Goal: Contribute content: Contribute content

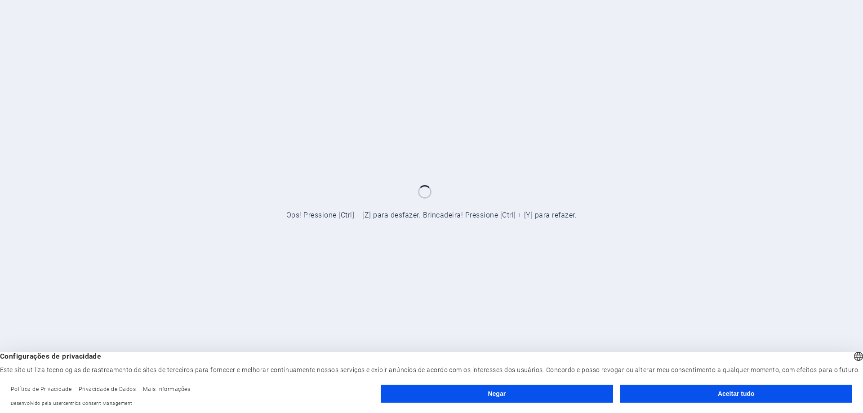
click at [721, 397] on font "Aceitar tudo" at bounding box center [736, 393] width 37 height 7
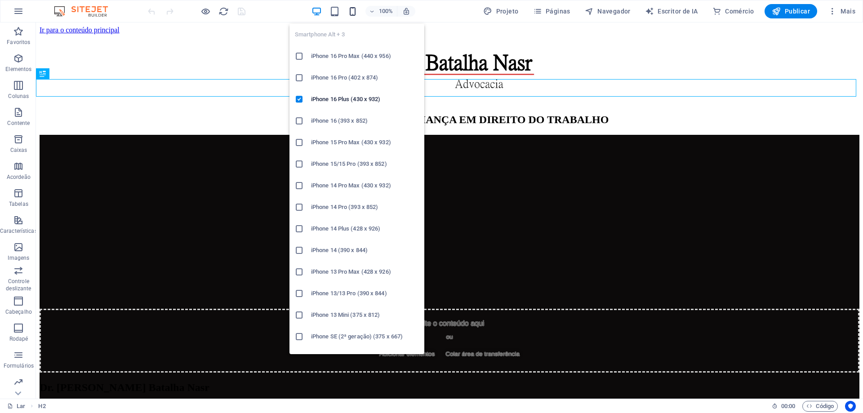
click at [355, 15] on icon "button" at bounding box center [353, 11] width 10 height 10
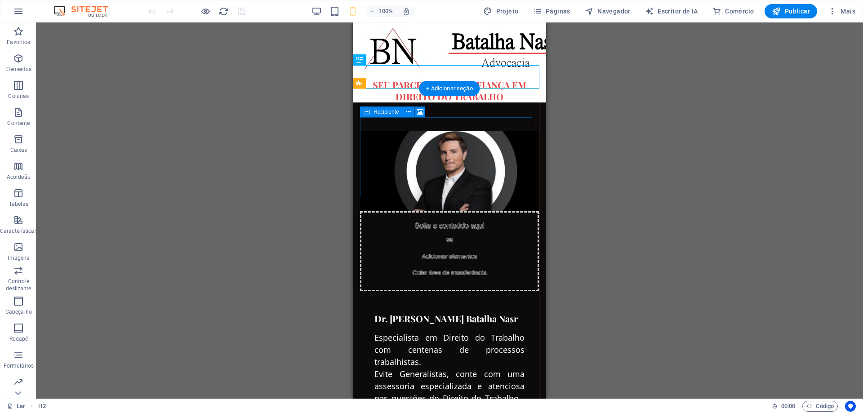
click at [514, 211] on div "Solte o conteúdo aqui ou Adicionar elementos Colar área de transferência" at bounding box center [449, 251] width 179 height 80
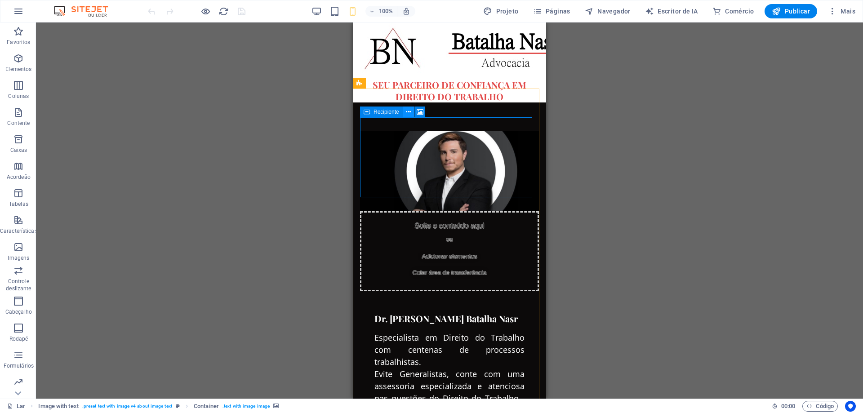
click at [411, 111] on icon at bounding box center [408, 111] width 5 height 9
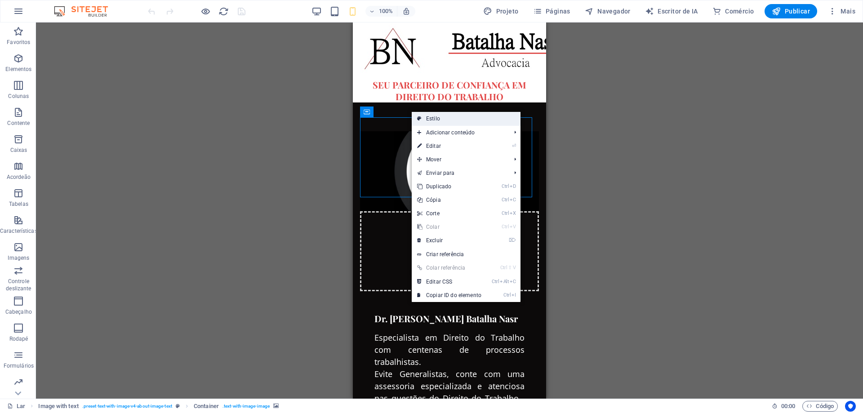
click at [434, 116] on font "Estilo" at bounding box center [433, 119] width 14 height 6
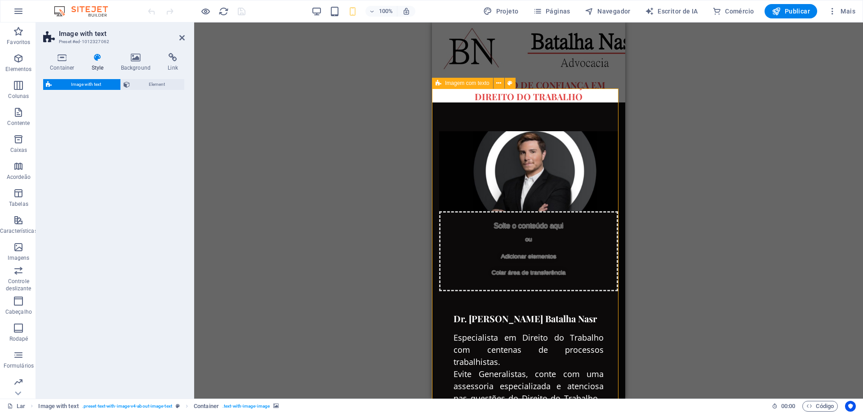
select select "rem"
select select "px"
select select "preset-text-with-image-v4-about-image-text"
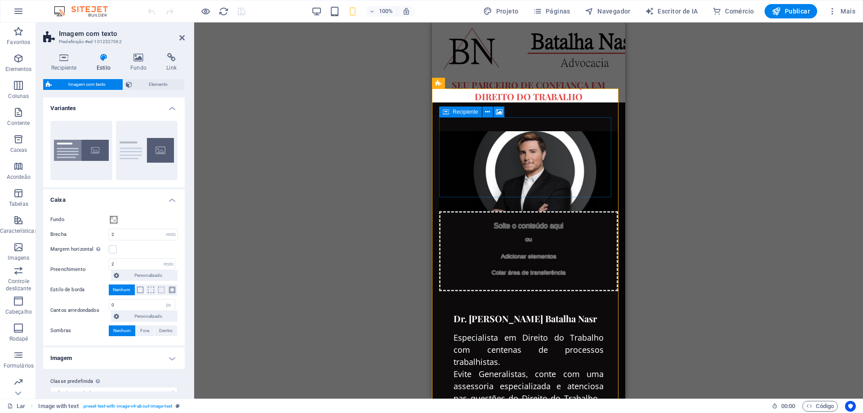
click at [504, 253] on font "Adicionar elementos" at bounding box center [528, 256] width 55 height 7
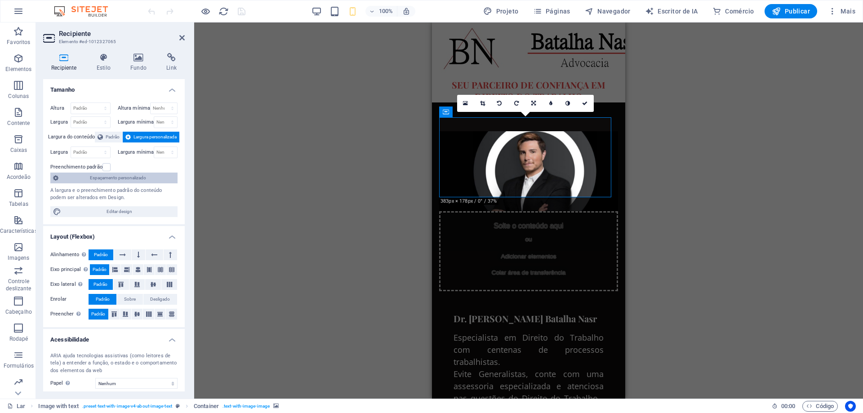
click at [106, 178] on font "Espaçamento personalizado" at bounding box center [118, 177] width 56 height 5
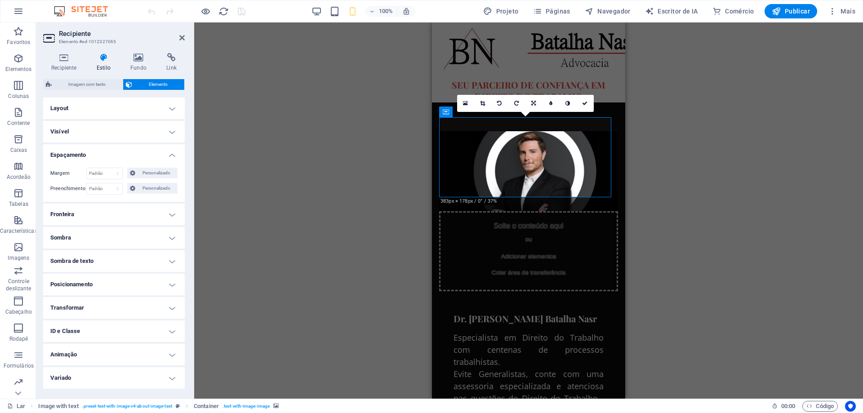
click at [103, 109] on h4 "Layout" at bounding box center [114, 109] width 142 height 22
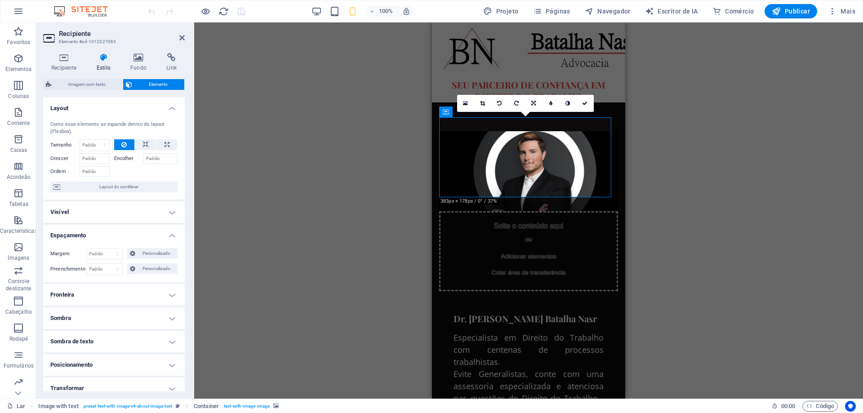
click at [102, 210] on h4 "Visível" at bounding box center [114, 212] width 142 height 22
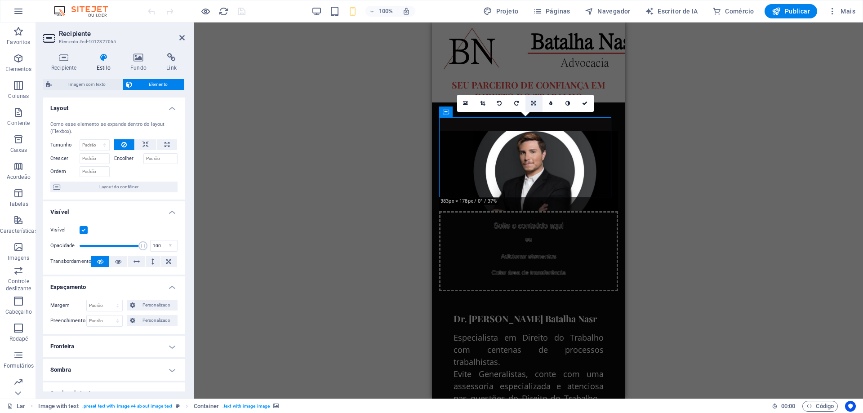
click at [534, 103] on icon at bounding box center [534, 103] width 4 height 5
click at [551, 211] on div "Solte o conteúdo aqui ou Adicionar elementos Colar área de transferência" at bounding box center [528, 251] width 179 height 80
click at [529, 267] on span "Colar área de transferência" at bounding box center [528, 273] width 81 height 13
click at [594, 211] on div "Solte o conteúdo aqui ou Adicionar elementos Colar área de transferência" at bounding box center [528, 251] width 179 height 80
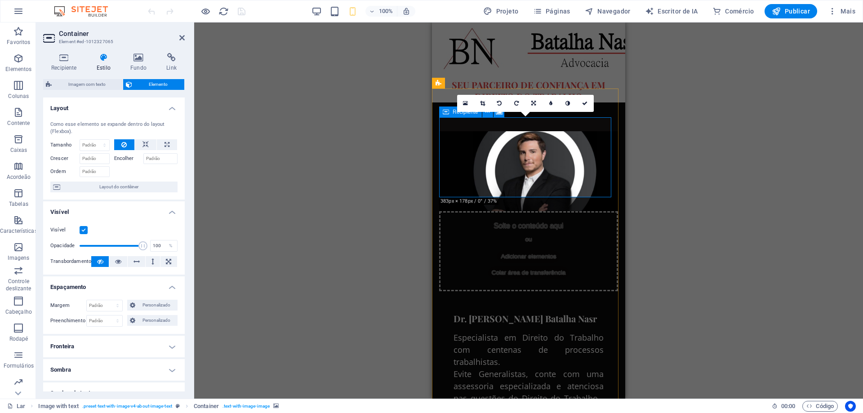
click at [594, 211] on div "Solte o conteúdo aqui ou Adicionar elementos Colar área de transferência" at bounding box center [528, 251] width 179 height 80
click at [708, 128] on div "Arraste aqui para substituir o conteúdo existente. Pressione “Ctrl” se quiser c…" at bounding box center [528, 210] width 669 height 376
click at [590, 104] on link at bounding box center [585, 103] width 17 height 17
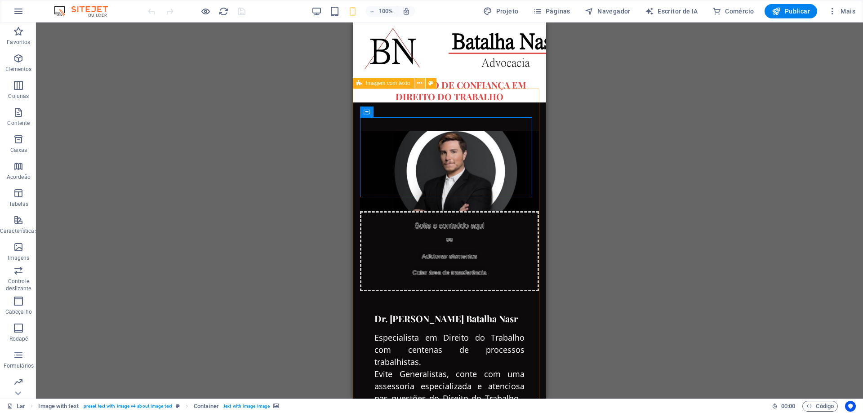
click at [420, 85] on icon at bounding box center [419, 83] width 5 height 9
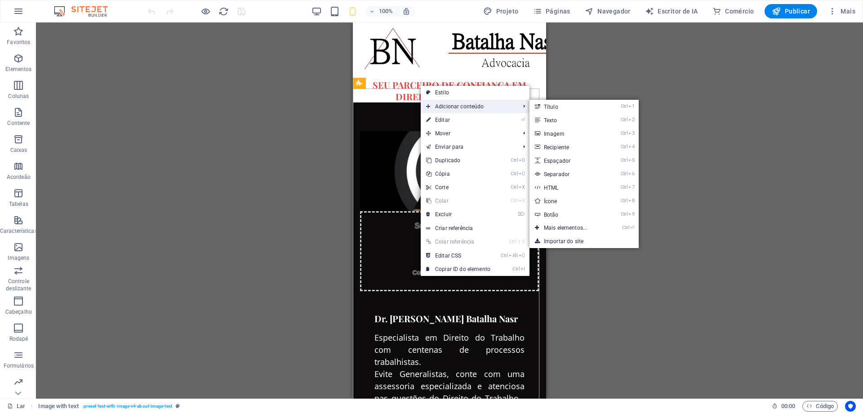
click at [451, 103] on span "Adicionar conteúdo" at bounding box center [468, 106] width 95 height 13
click at [554, 131] on font "Imagem" at bounding box center [554, 134] width 21 height 6
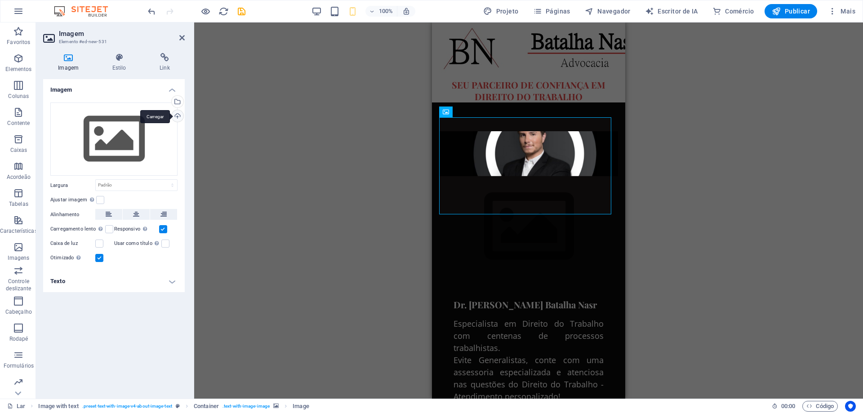
click at [179, 114] on div "Carregar" at bounding box center [176, 116] width 13 height 13
click at [178, 100] on div "Selecione arquivos do gerenciador de arquivos, fotos de estoque ou carregue arq…" at bounding box center [176, 102] width 13 height 13
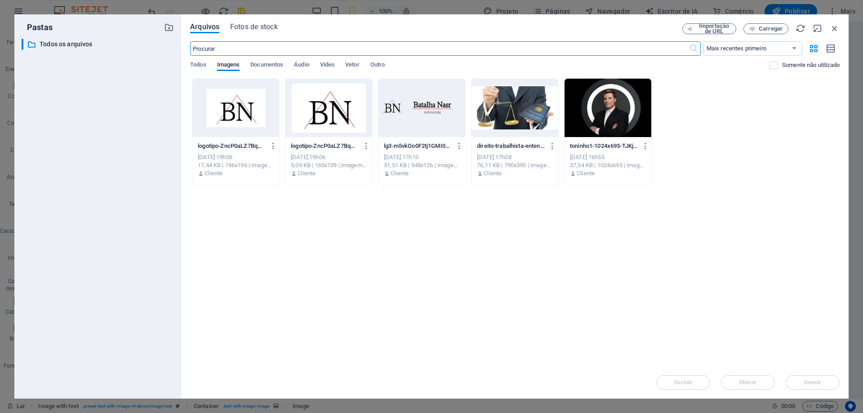
click at [608, 117] on div at bounding box center [608, 108] width 87 height 58
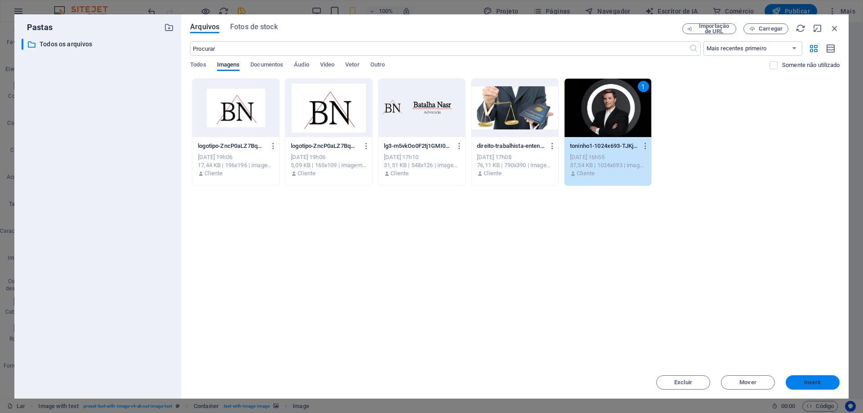
click at [814, 384] on font "Inserir" at bounding box center [813, 382] width 18 height 7
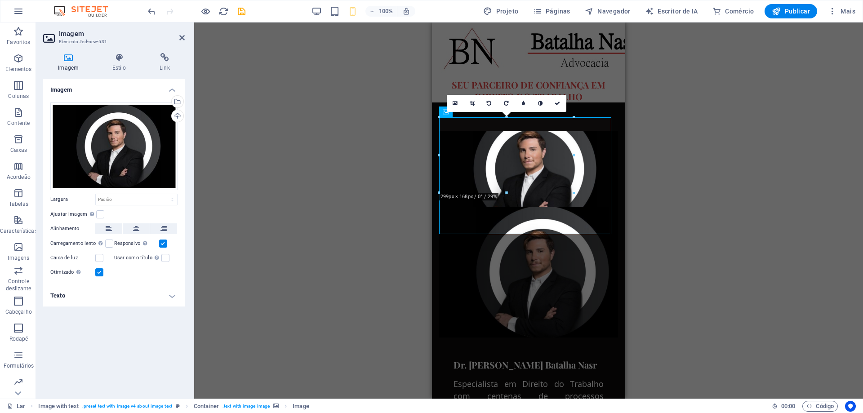
click at [362, 241] on div "Arraste aqui para substituir o conteúdo existente. Pressione “Ctrl” se quiser c…" at bounding box center [528, 210] width 669 height 376
click at [557, 106] on icon at bounding box center [557, 103] width 5 height 5
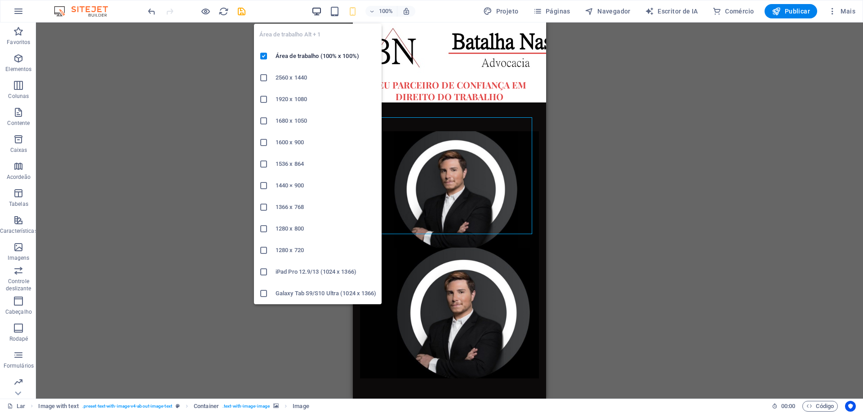
click at [318, 12] on icon "button" at bounding box center [317, 11] width 10 height 10
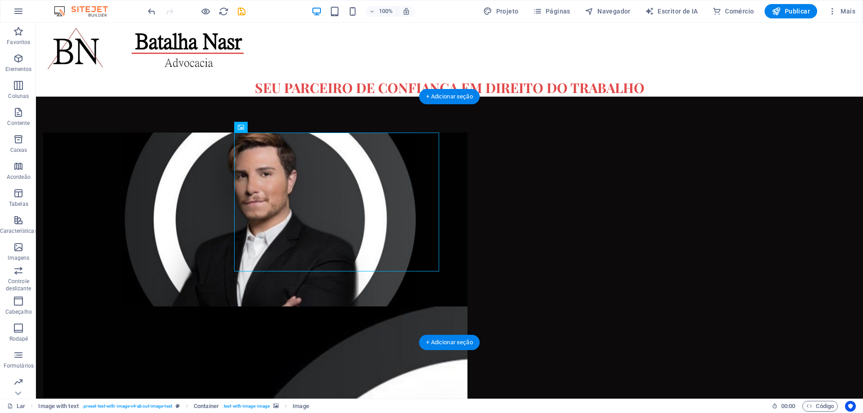
click at [370, 284] on figure at bounding box center [255, 220] width 424 height 174
drag, startPoint x: 362, startPoint y: 237, endPoint x: 377, endPoint y: 229, distance: 17.3
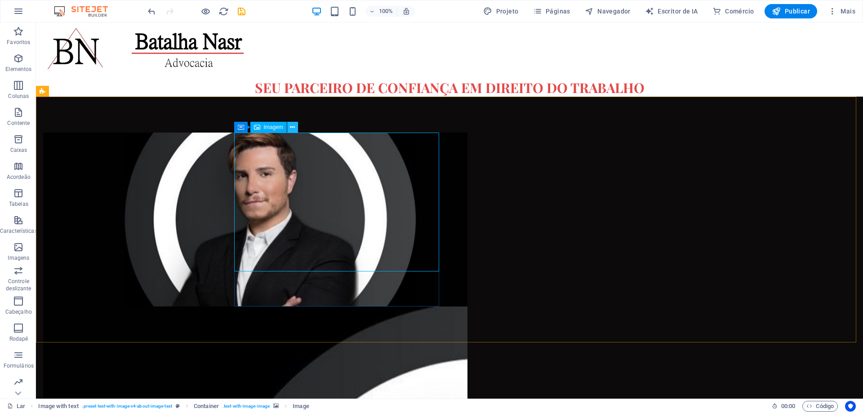
click at [293, 125] on icon at bounding box center [292, 127] width 5 height 9
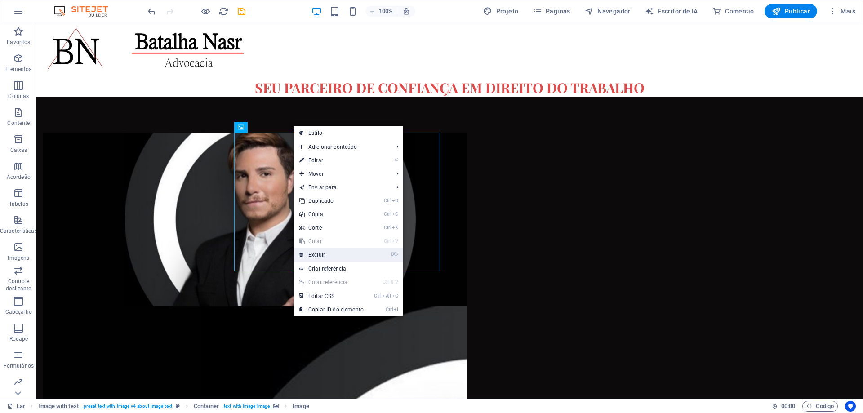
click at [325, 253] on link "⌦ Excluir" at bounding box center [331, 254] width 75 height 13
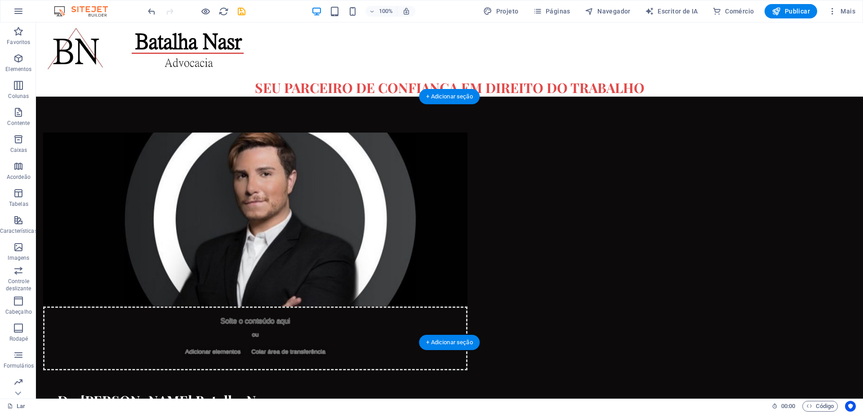
click at [337, 230] on figure at bounding box center [255, 220] width 424 height 174
click at [335, 230] on figure at bounding box center [255, 220] width 424 height 174
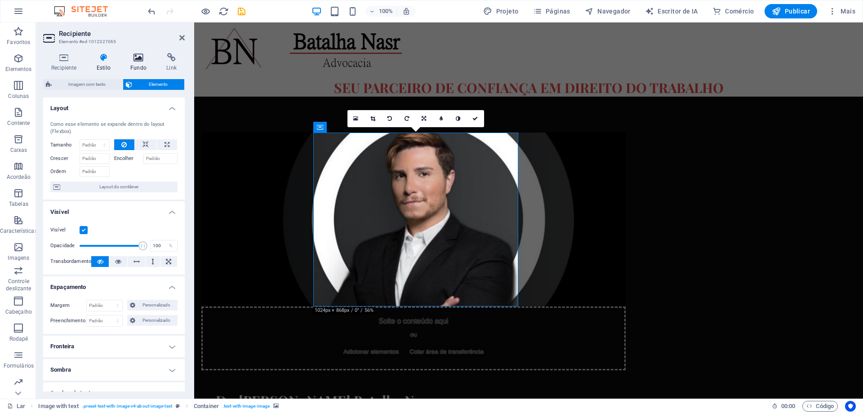
click at [137, 62] on icon at bounding box center [138, 57] width 32 height 9
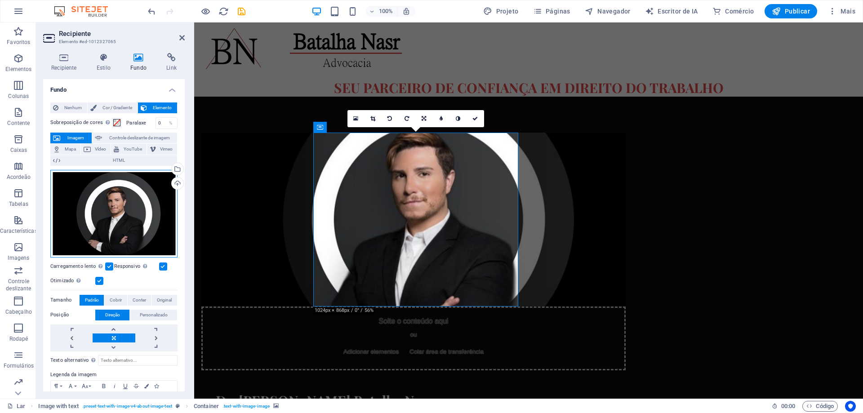
click at [137, 183] on div "Arraste os arquivos aqui, clique para escolher os arquivos ou selecione-os em […" at bounding box center [113, 214] width 127 height 88
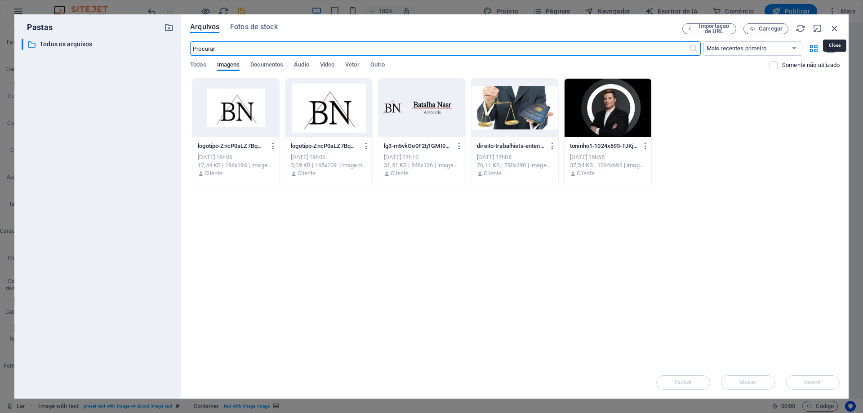
click at [833, 28] on icon "button" at bounding box center [835, 28] width 10 height 10
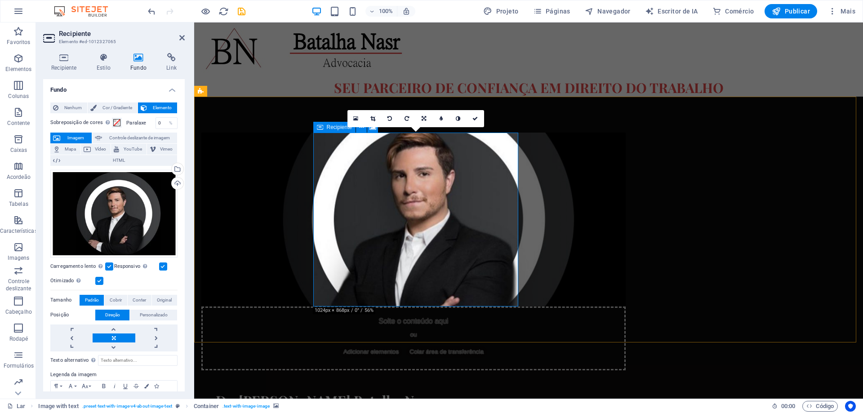
click at [401, 307] on div "Solte o conteúdo aqui ou Adicionar elementos Colar área de transferência" at bounding box center [413, 339] width 424 height 64
drag, startPoint x: 354, startPoint y: 129, endPoint x: 164, endPoint y: 115, distance: 190.7
click at [354, 127] on div "16:10 16:9 4:3 1:1 1:2 0" at bounding box center [416, 118] width 137 height 17
click at [279, 145] on div "Solte o conteúdo aqui ou Adicionar elementos Colar área de transferência Dr. [P…" at bounding box center [528, 324] width 669 height 455
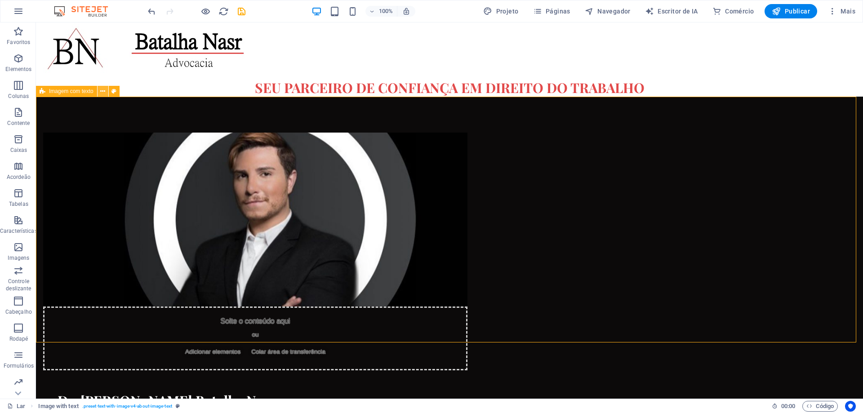
click at [106, 93] on button at bounding box center [103, 91] width 11 height 11
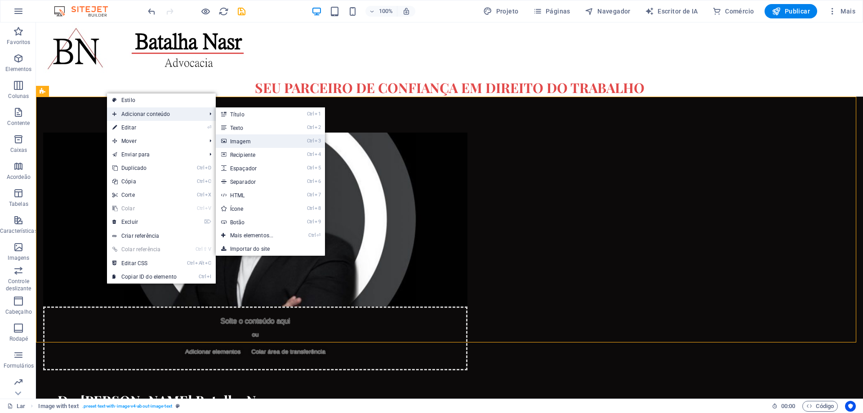
click at [260, 143] on link "Ctrl 3 Imagem" at bounding box center [254, 140] width 76 height 13
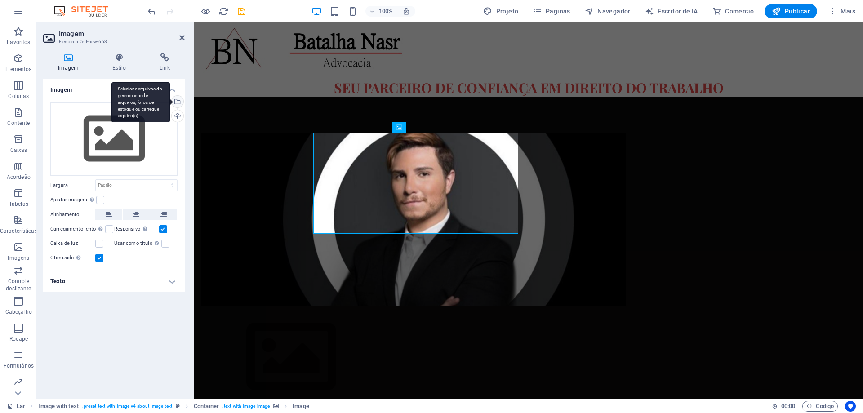
click at [170, 100] on div "Selecione arquivos do gerenciador de arquivos, fotos de estoque ou carregue arq…" at bounding box center [141, 102] width 58 height 40
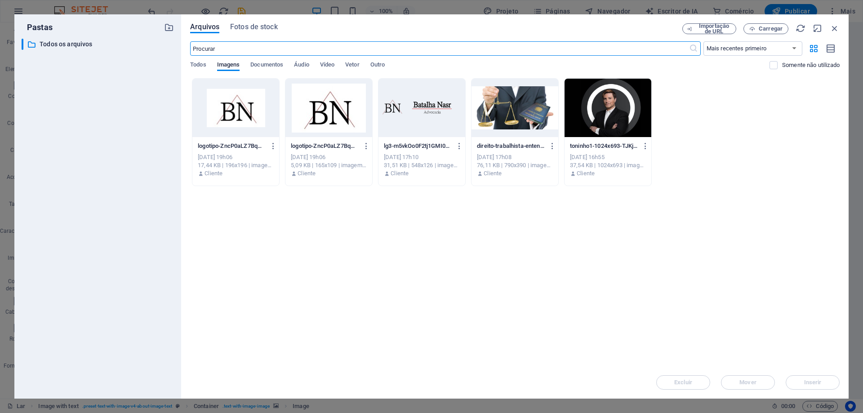
click at [609, 103] on div at bounding box center [608, 108] width 87 height 58
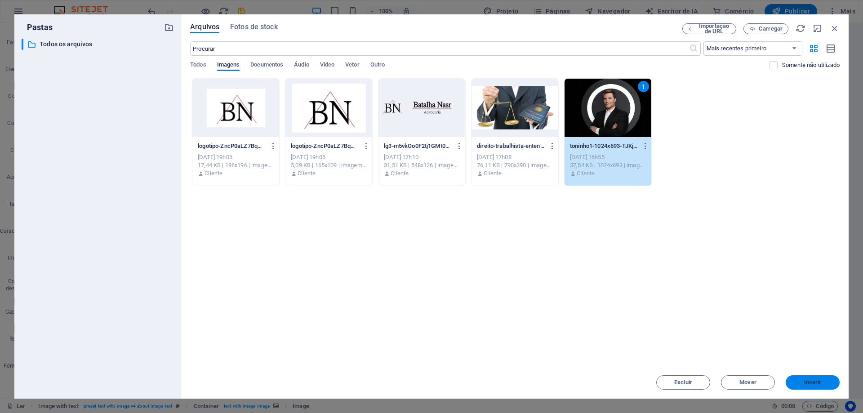
click at [827, 383] on span "Inserir" at bounding box center [813, 382] width 47 height 5
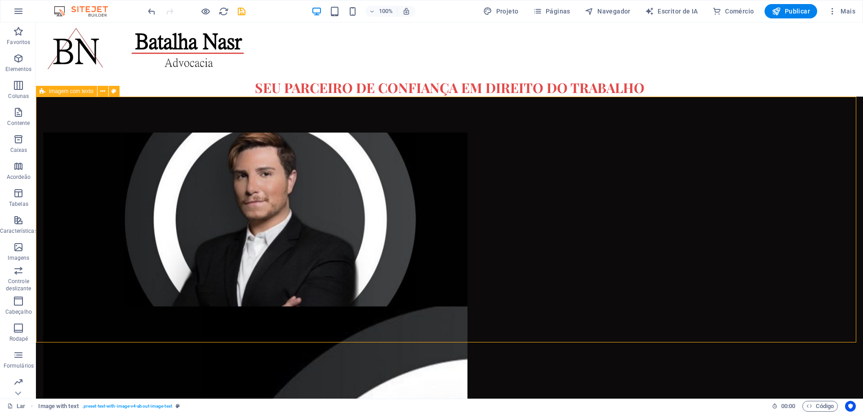
click at [388, 290] on figure at bounding box center [255, 220] width 424 height 174
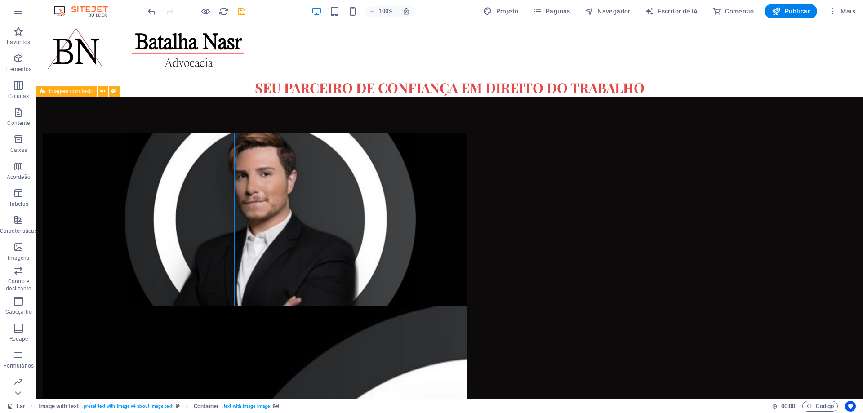
click at [388, 290] on figure at bounding box center [255, 220] width 424 height 174
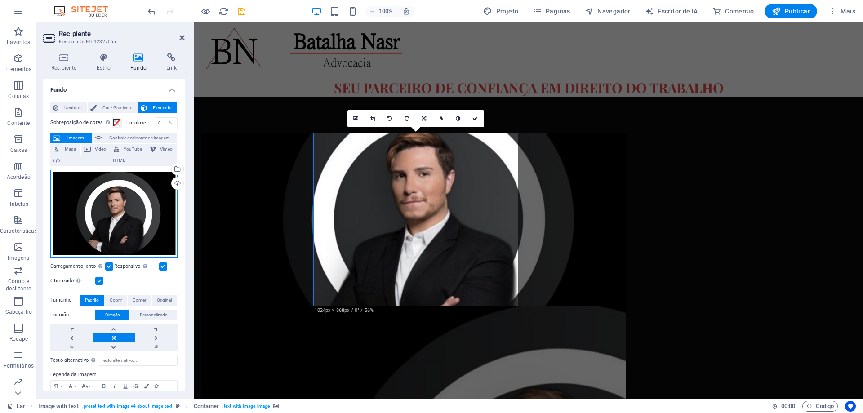
click at [156, 212] on div "Arraste os arquivos aqui, clique para escolher os arquivos ou selecione-os em […" at bounding box center [113, 214] width 127 height 88
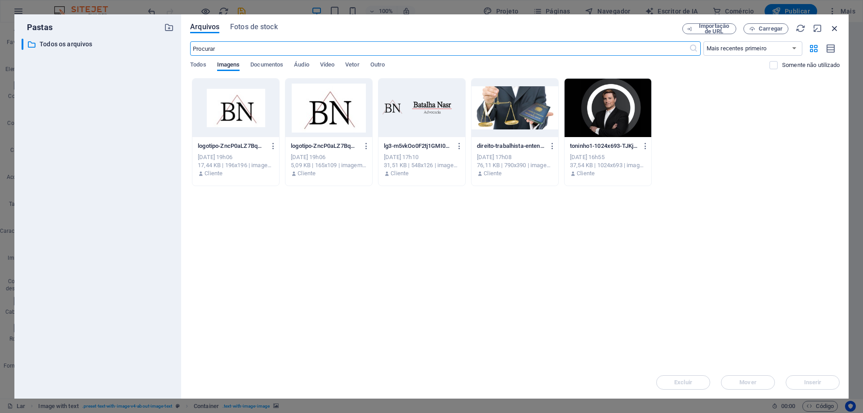
click at [836, 25] on icon "button" at bounding box center [835, 28] width 10 height 10
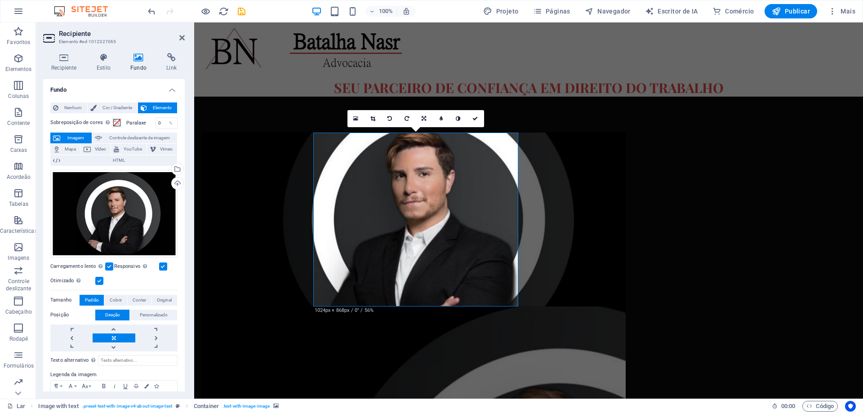
click at [404, 289] on figure at bounding box center [413, 220] width 424 height 174
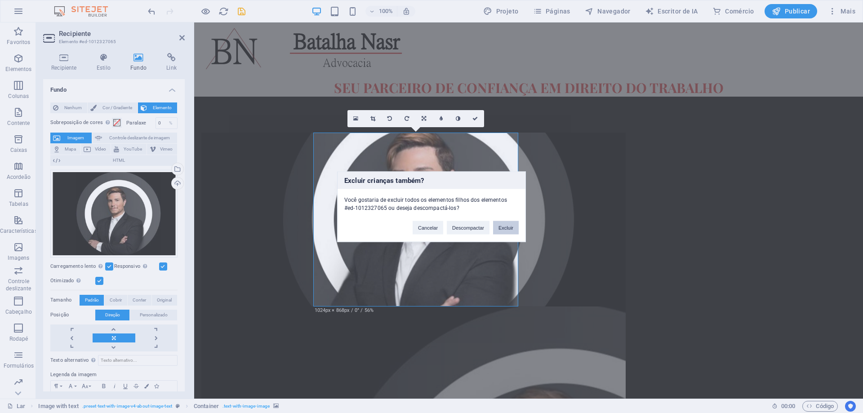
click at [504, 227] on font "Excluir" at bounding box center [506, 227] width 15 height 5
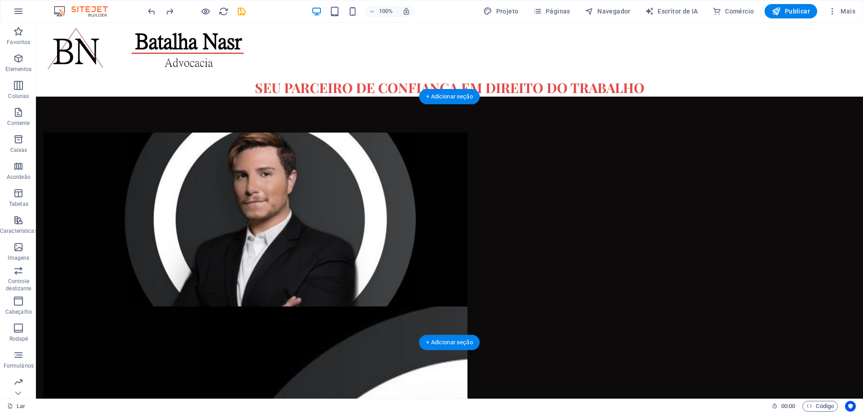
click at [263, 292] on figure at bounding box center [255, 220] width 424 height 174
click at [315, 294] on figure at bounding box center [255, 220] width 424 height 174
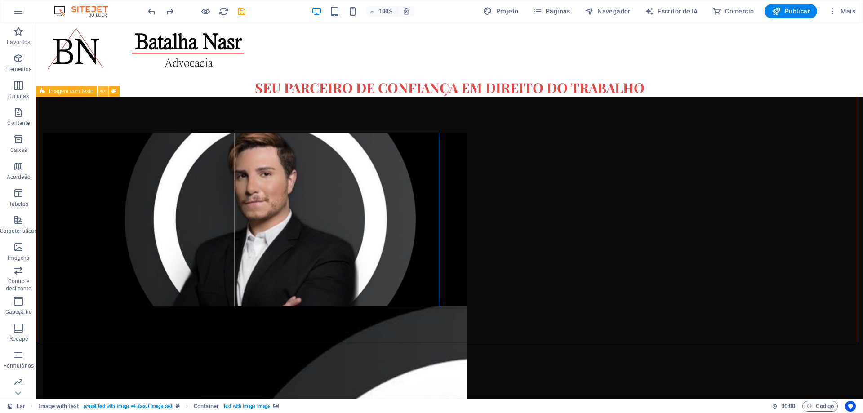
click at [101, 94] on icon at bounding box center [102, 91] width 5 height 9
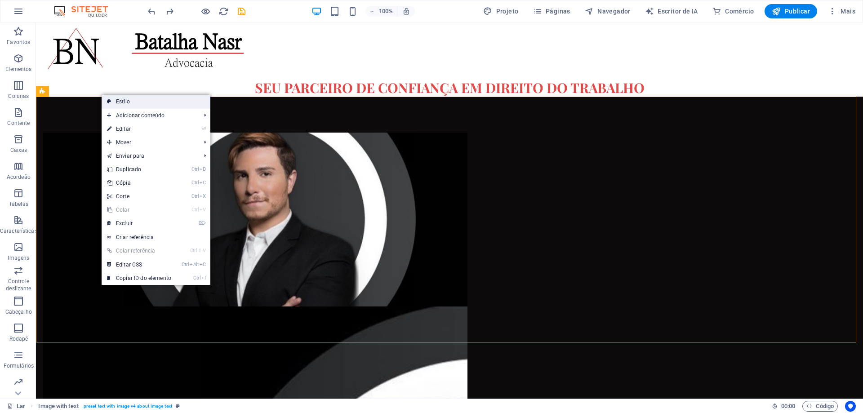
click at [117, 99] on font "Estilo" at bounding box center [123, 101] width 14 height 6
select select "rem"
select select "px"
select select "preset-text-with-image-v4-about-image-text"
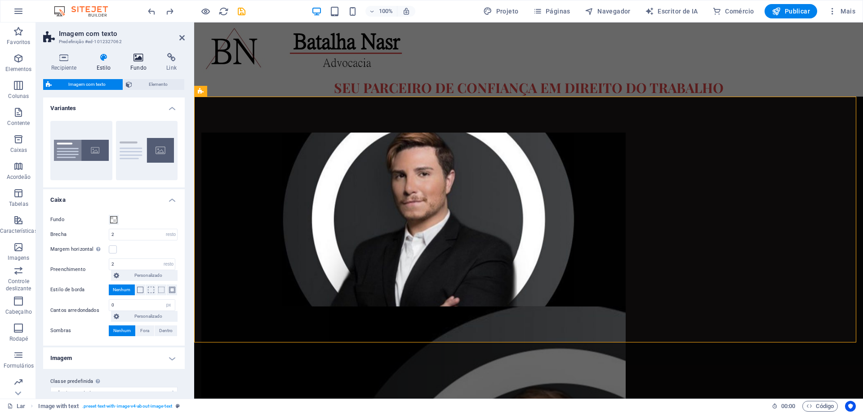
click at [140, 64] on h4 "Fundo" at bounding box center [140, 62] width 36 height 19
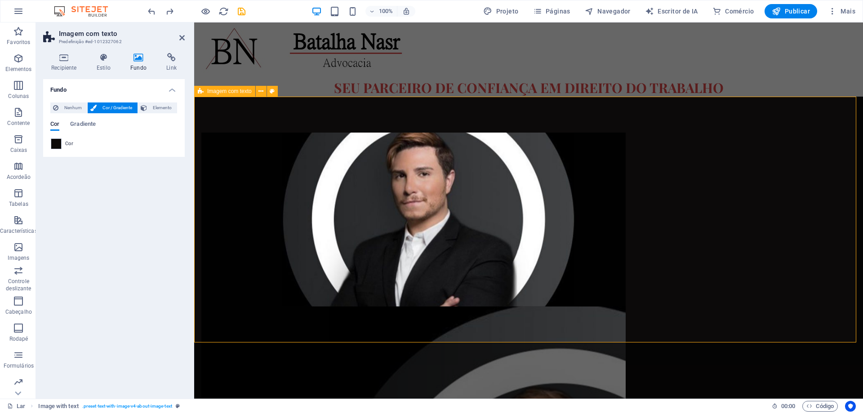
click at [415, 283] on figure at bounding box center [413, 220] width 424 height 174
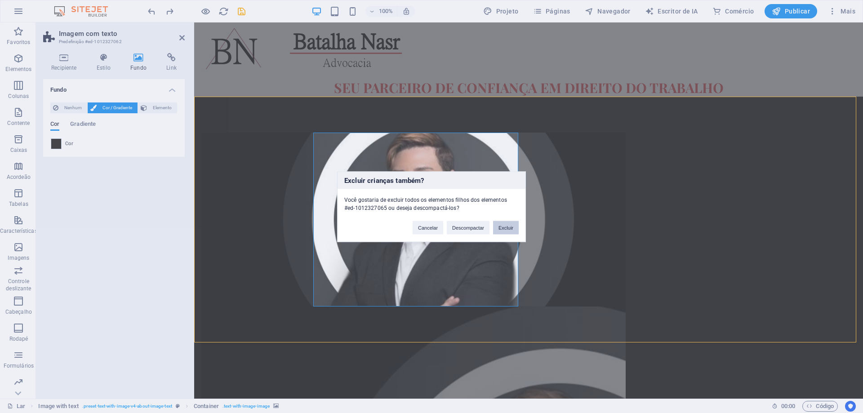
drag, startPoint x: 514, startPoint y: 229, endPoint x: 320, endPoint y: 207, distance: 195.5
click at [514, 229] on button "Excluir" at bounding box center [506, 227] width 26 height 13
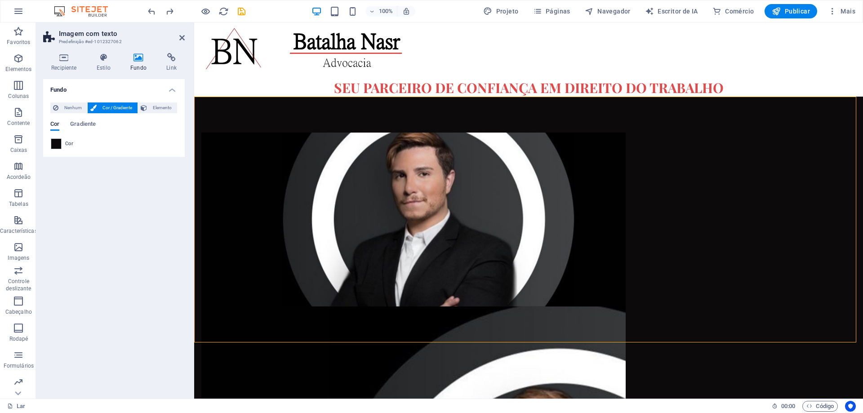
click at [380, 285] on figure at bounding box center [413, 220] width 424 height 174
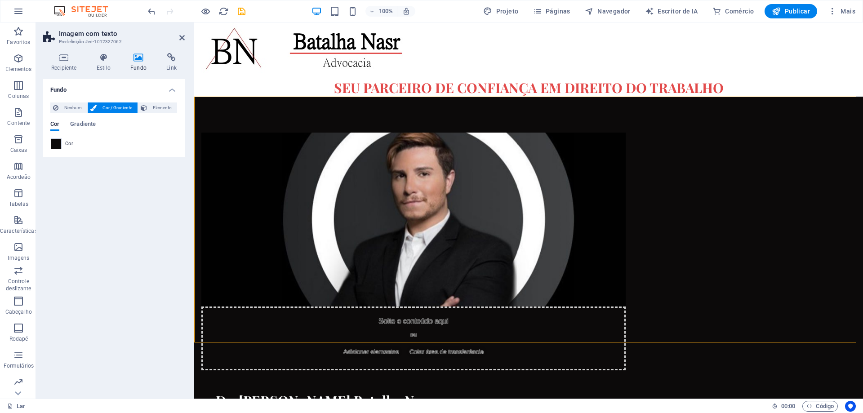
click at [374, 223] on figure at bounding box center [413, 220] width 424 height 174
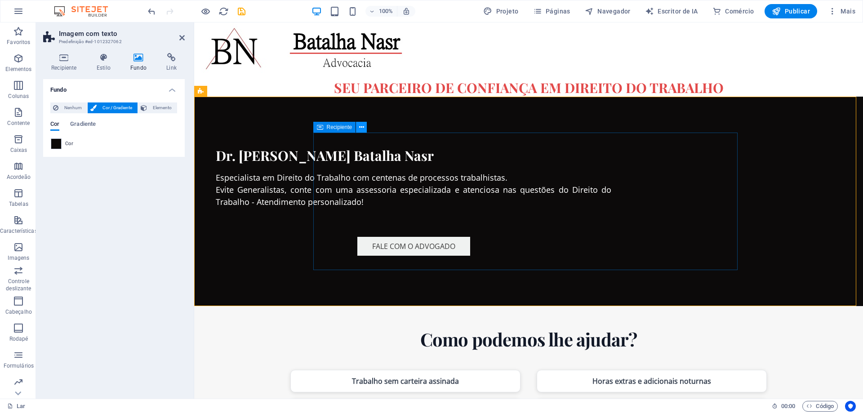
click at [359, 128] on icon at bounding box center [361, 127] width 5 height 9
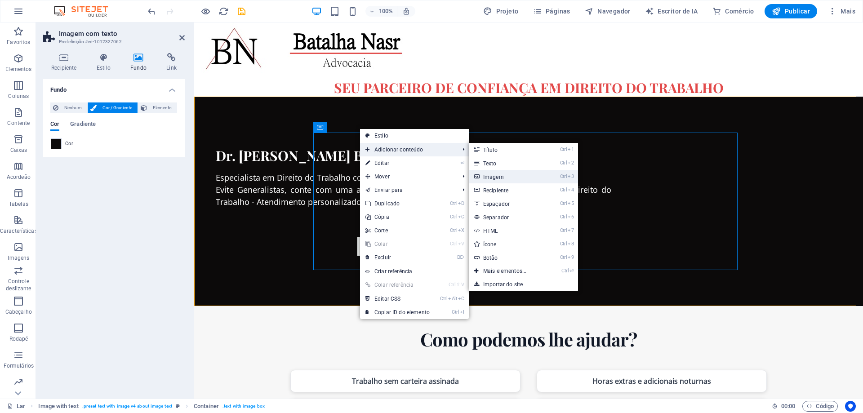
click at [496, 178] on font "Imagem" at bounding box center [493, 177] width 21 height 6
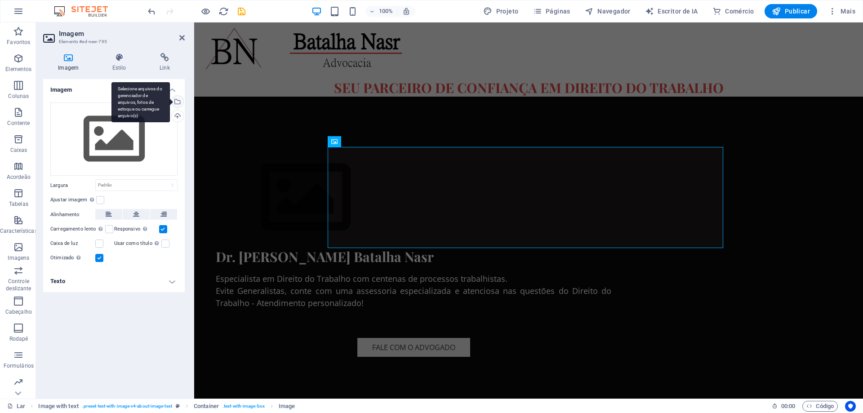
click at [180, 98] on div "Selecione arquivos do gerenciador de arquivos, fotos de estoque ou carregue arq…" at bounding box center [176, 102] width 13 height 13
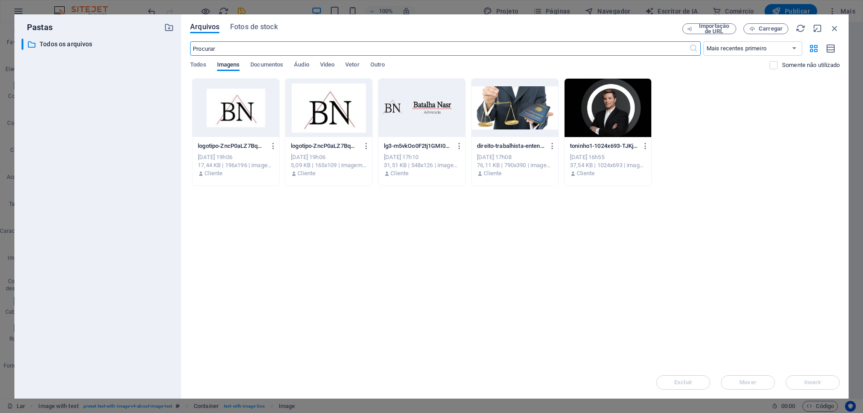
click at [596, 112] on div at bounding box center [608, 108] width 87 height 58
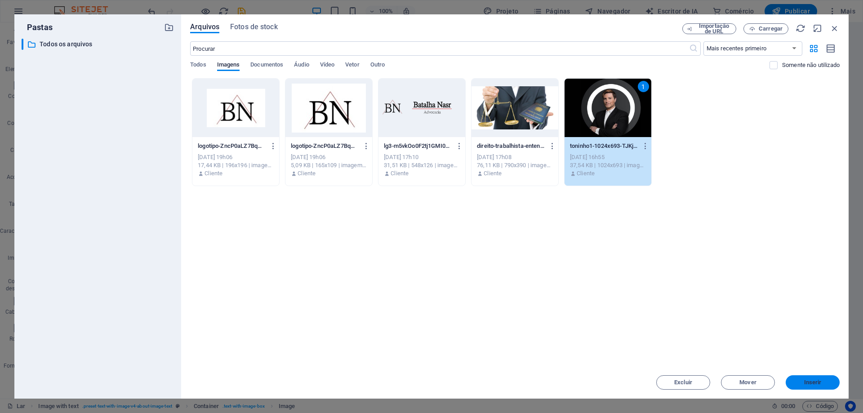
click at [821, 378] on button "Inserir" at bounding box center [813, 382] width 54 height 14
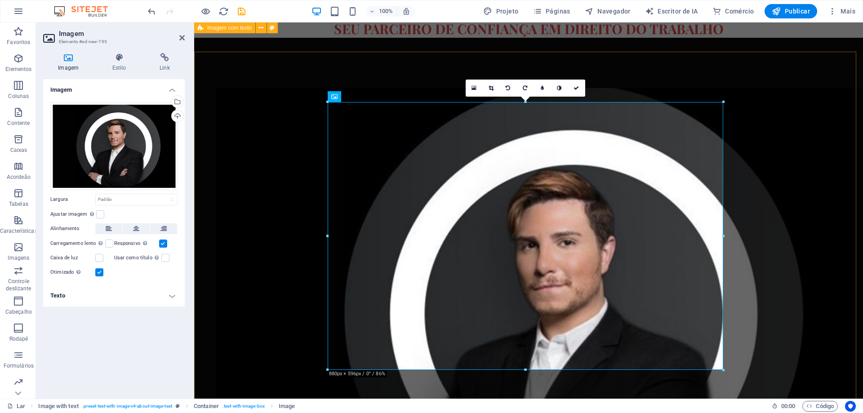
scroll to position [45, 0]
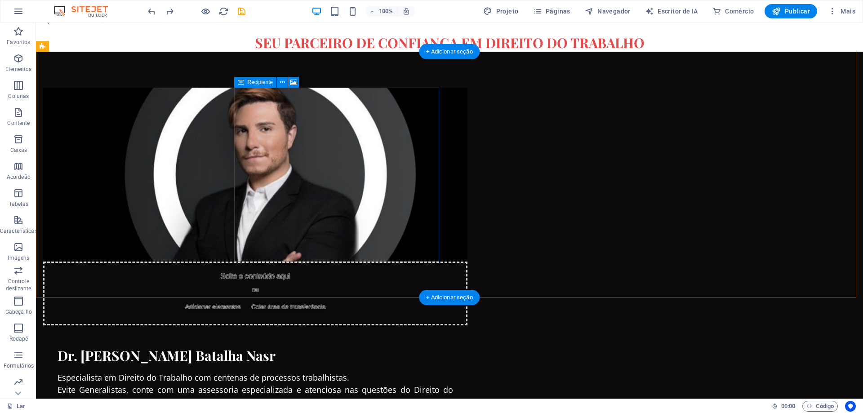
click at [387, 262] on div "Solte o conteúdo aqui ou Adicionar elementos Colar área de transferência" at bounding box center [255, 294] width 424 height 64
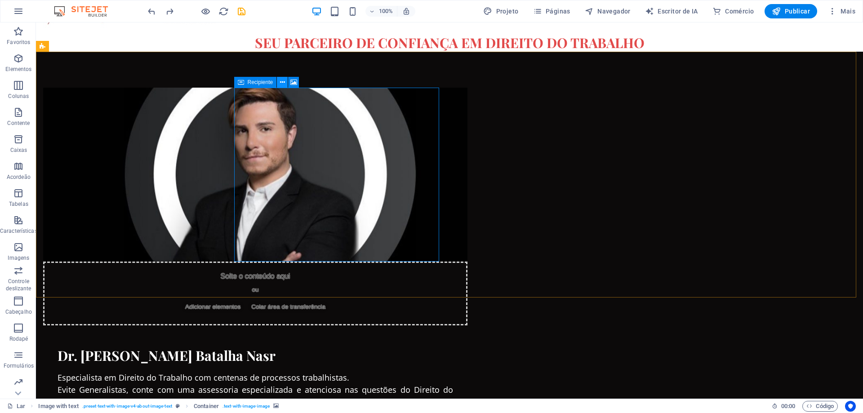
click at [280, 84] on icon at bounding box center [282, 82] width 5 height 9
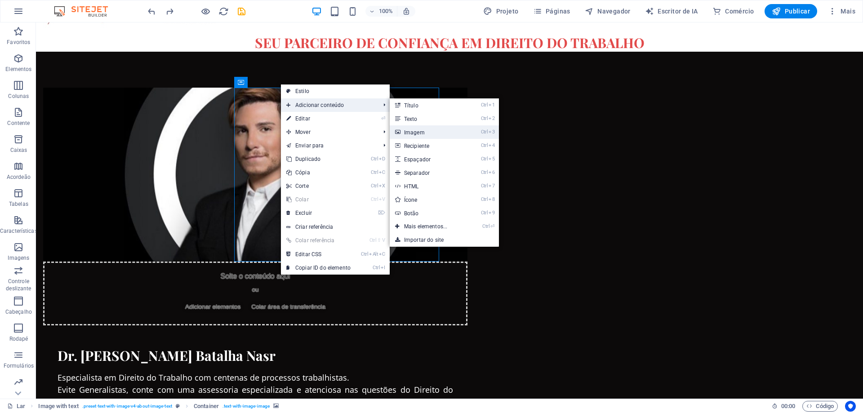
click at [423, 128] on link "Ctrl 3 Imagem" at bounding box center [428, 131] width 76 height 13
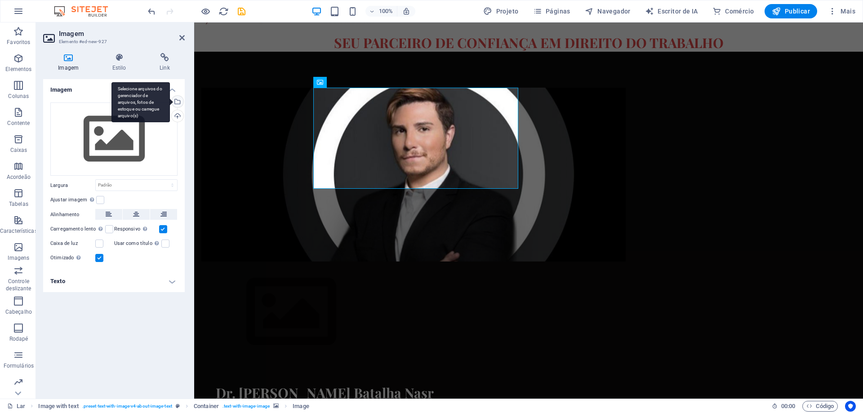
click at [177, 99] on div "Selecione arquivos do gerenciador de arquivos, fotos de estoque ou carregue arq…" at bounding box center [176, 102] width 13 height 13
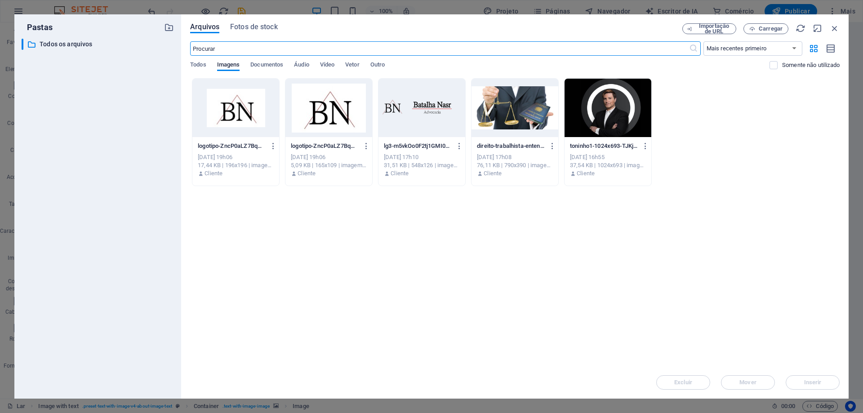
click at [626, 121] on div at bounding box center [608, 108] width 87 height 58
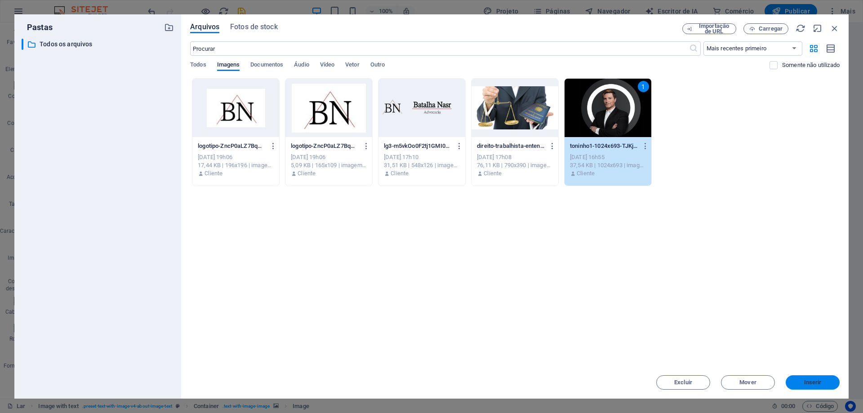
click at [818, 380] on font "Inserir" at bounding box center [813, 382] width 18 height 7
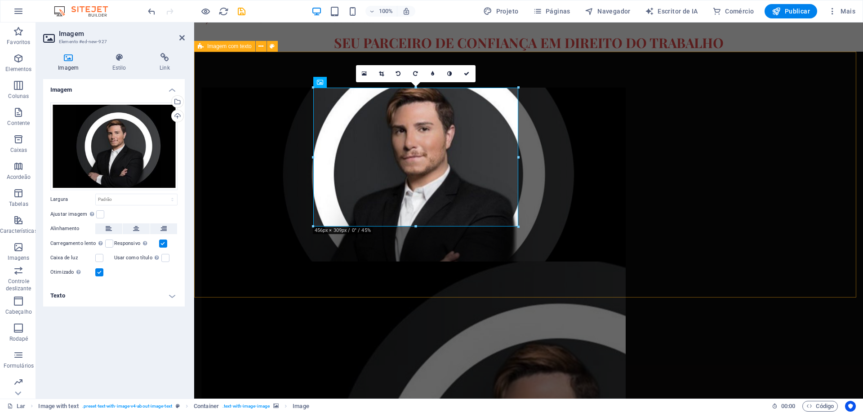
click at [404, 249] on figure at bounding box center [413, 175] width 424 height 174
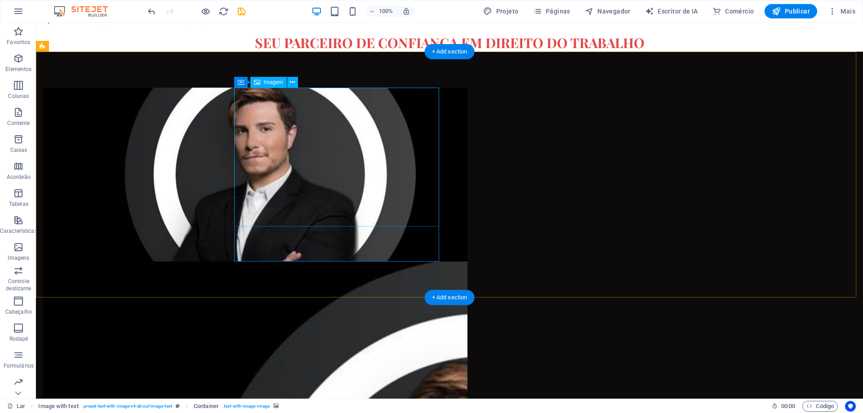
drag, startPoint x: 424, startPoint y: 225, endPoint x: 425, endPoint y: 234, distance: 9.0
click at [359, 241] on figure at bounding box center [255, 175] width 424 height 174
click at [291, 83] on icon at bounding box center [292, 82] width 5 height 9
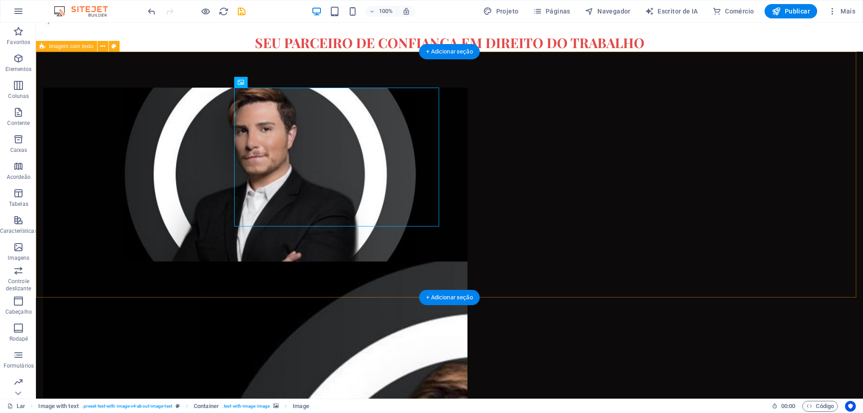
click at [282, 239] on figure at bounding box center [255, 175] width 424 height 174
click at [116, 45] on button at bounding box center [114, 46] width 11 height 11
select select "rem"
select select "px"
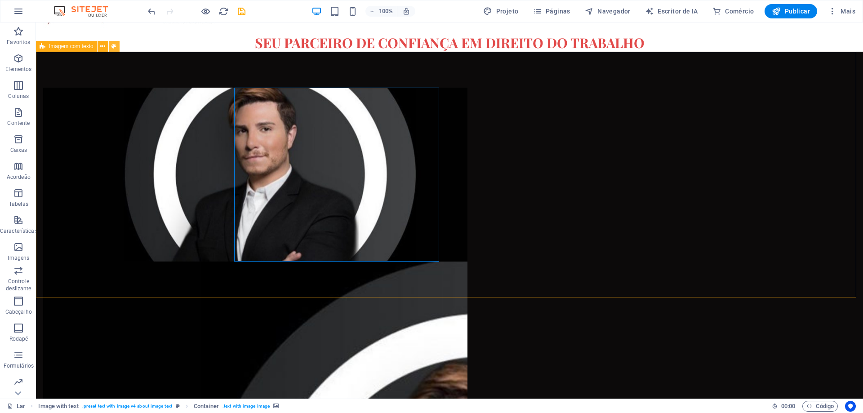
select select "preset-text-with-image-v4-about-image-text"
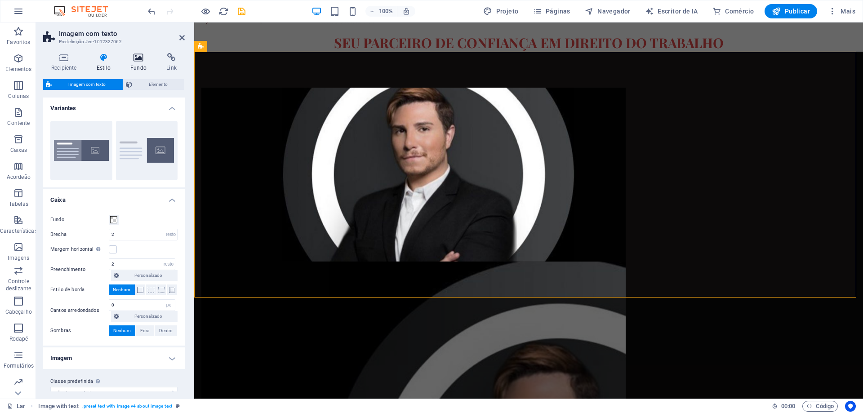
click at [147, 59] on icon at bounding box center [138, 57] width 32 height 9
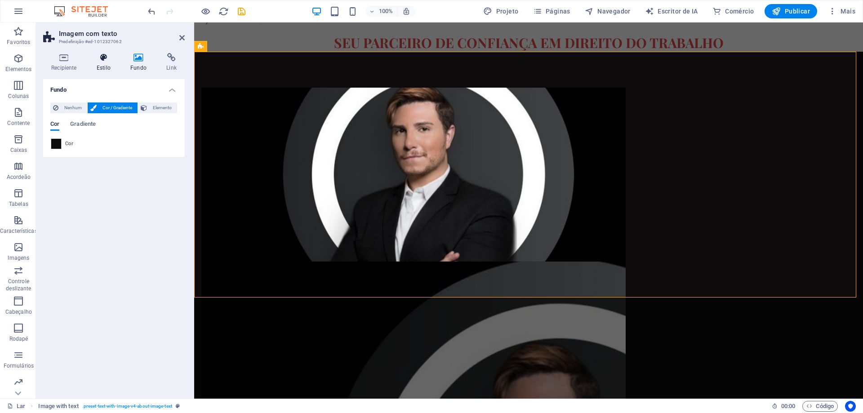
click at [111, 59] on icon at bounding box center [104, 57] width 30 height 9
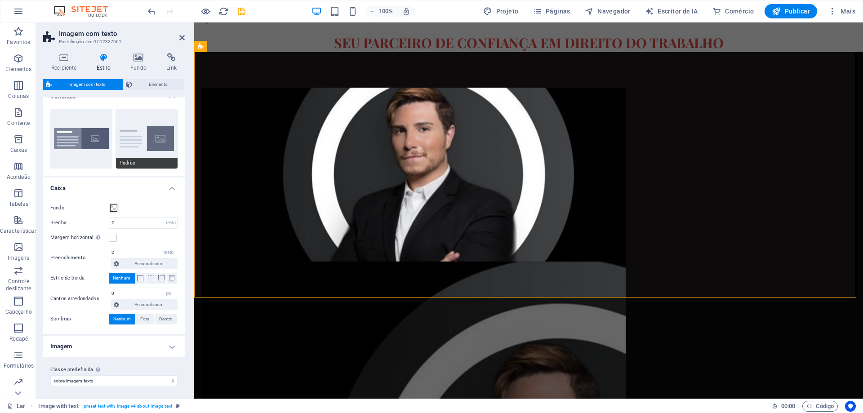
scroll to position [13, 0]
click at [106, 347] on h4 "Imagem" at bounding box center [114, 345] width 142 height 22
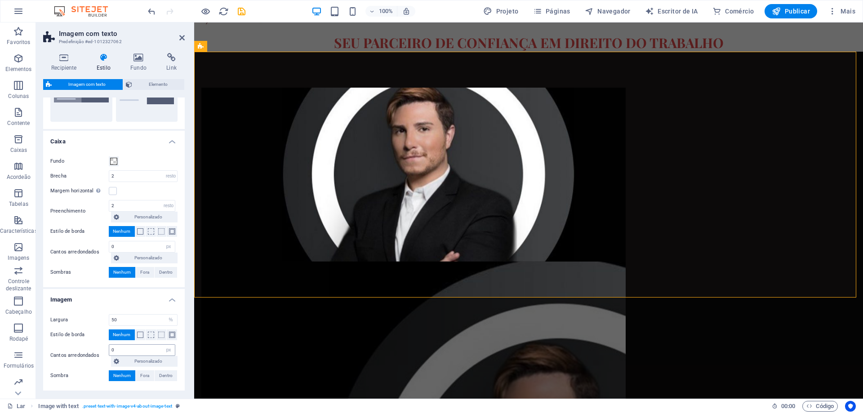
scroll to position [94, 0]
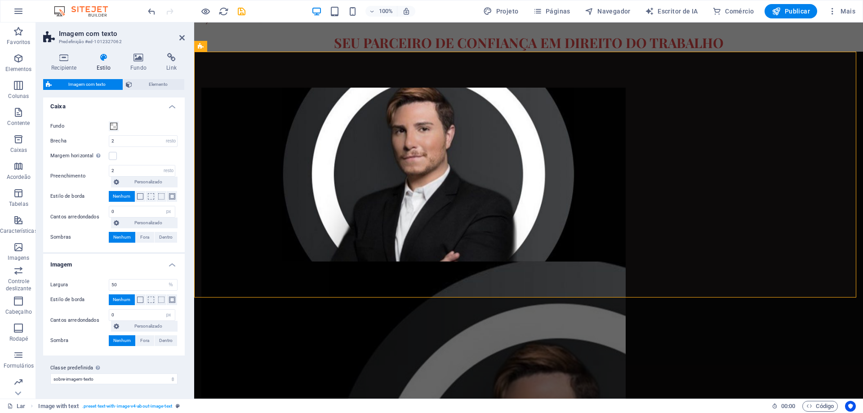
click at [121, 303] on span "Nenhum" at bounding box center [122, 300] width 18 height 11
click at [447, 235] on figure at bounding box center [413, 175] width 424 height 174
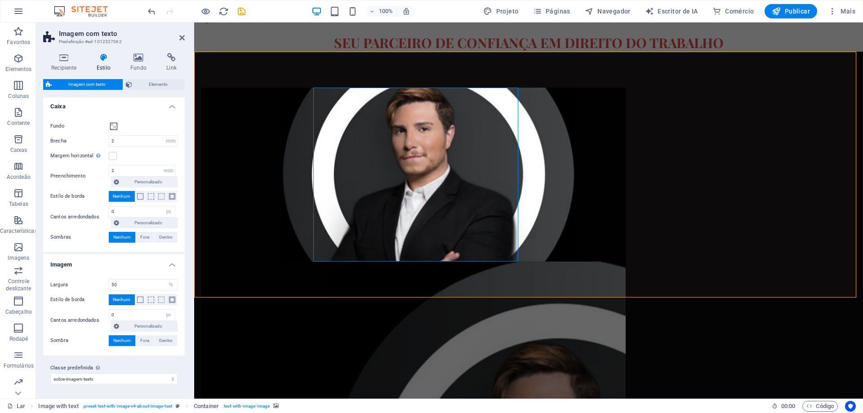
click at [447, 235] on figure at bounding box center [413, 175] width 424 height 174
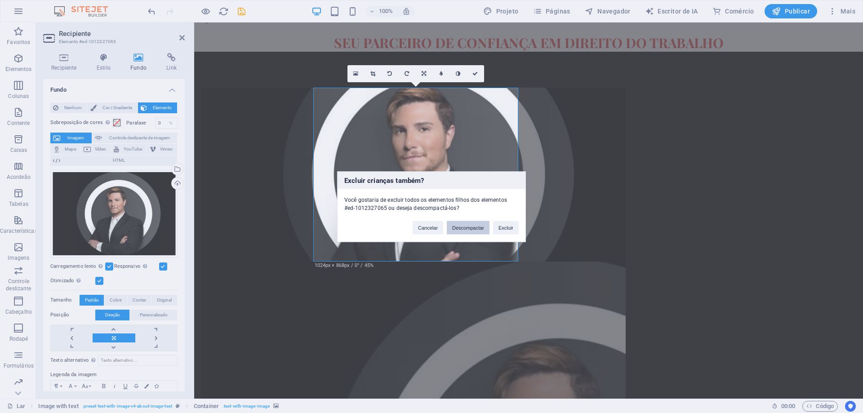
click at [475, 228] on font "Descompactar" at bounding box center [468, 227] width 32 height 5
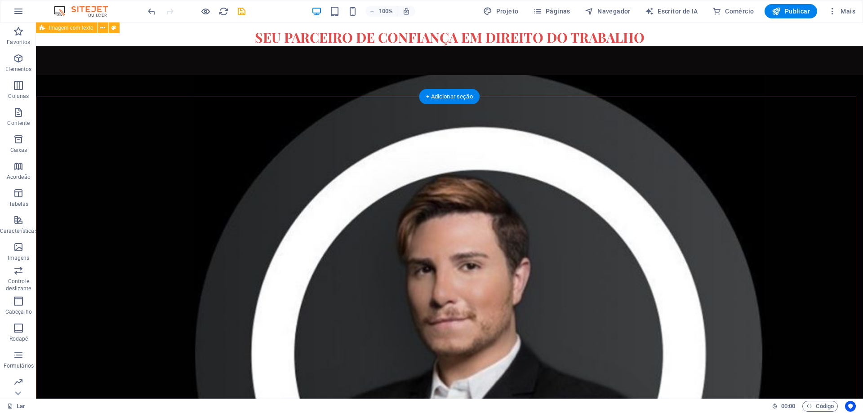
scroll to position [0, 0]
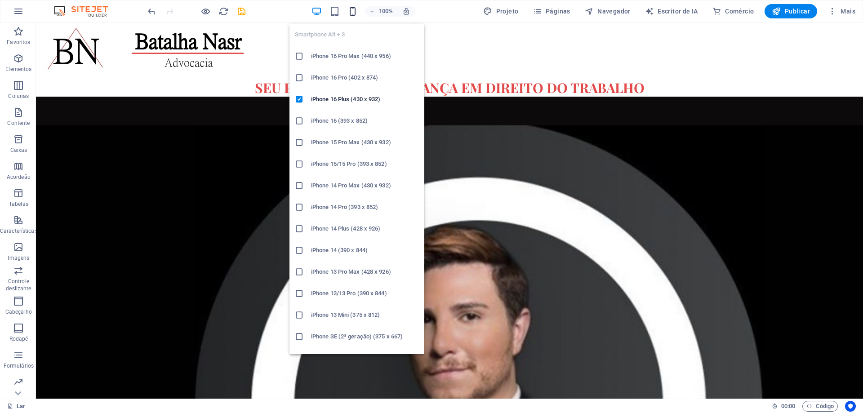
click at [354, 16] on icon "button" at bounding box center [353, 11] width 10 height 10
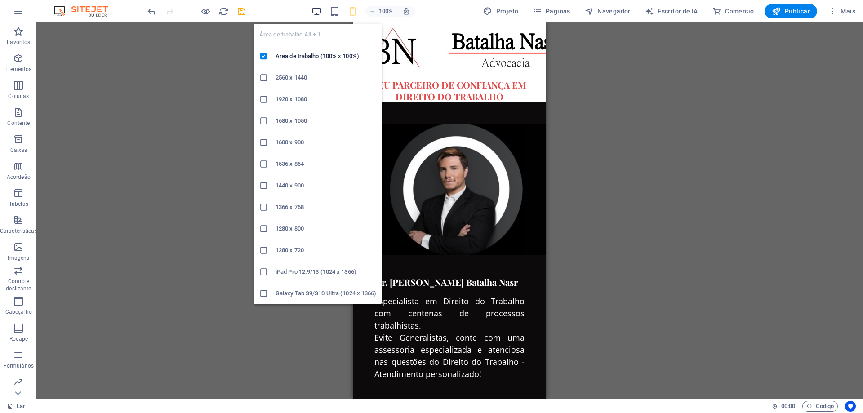
click at [316, 10] on icon "button" at bounding box center [317, 11] width 10 height 10
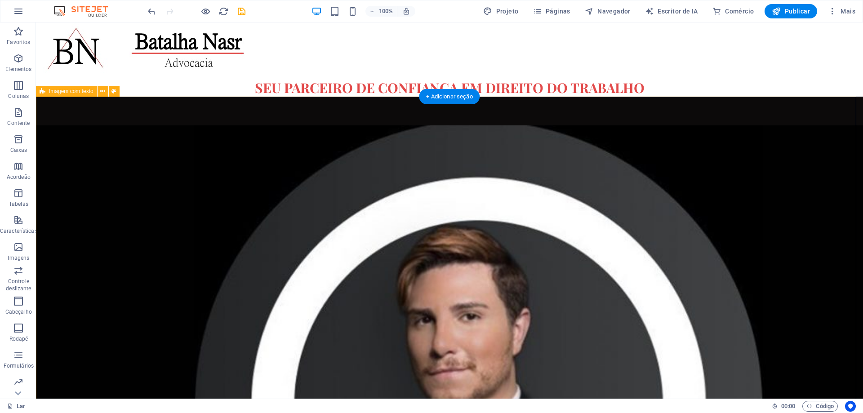
click at [106, 93] on button at bounding box center [103, 91] width 11 height 11
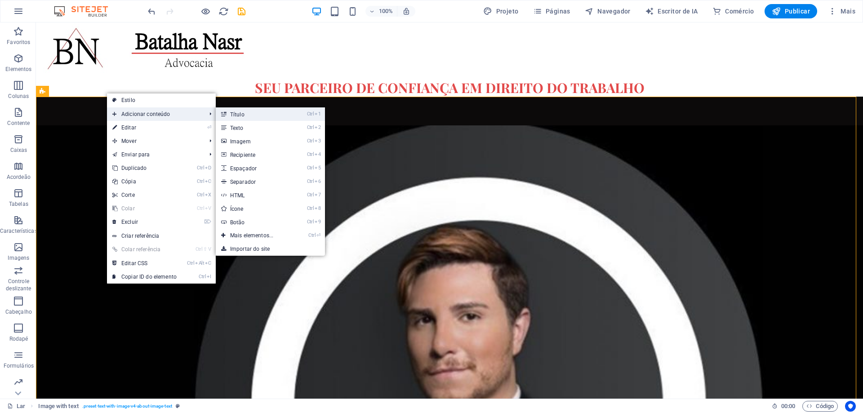
click at [244, 118] on link "Ctrl 1 Título" at bounding box center [254, 113] width 76 height 13
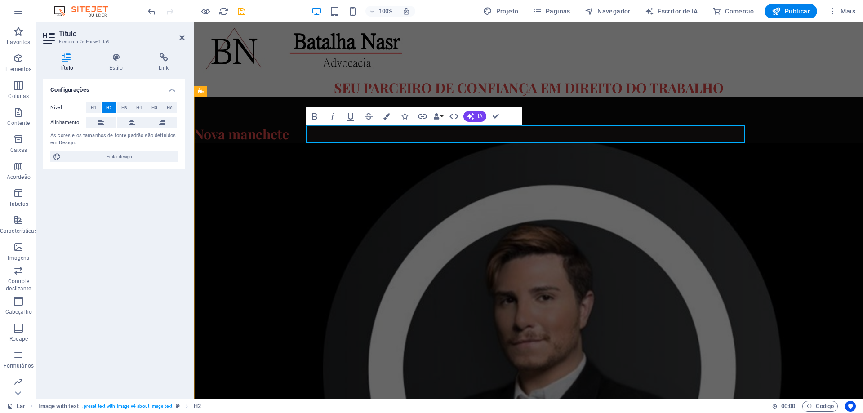
click at [414, 135] on h2 "Nova manchete" at bounding box center [413, 134] width 439 height 18
drag, startPoint x: 414, startPoint y: 135, endPoint x: 309, endPoint y: 134, distance: 105.2
click at [309, 134] on h2 "Nova manchete" at bounding box center [413, 134] width 439 height 18
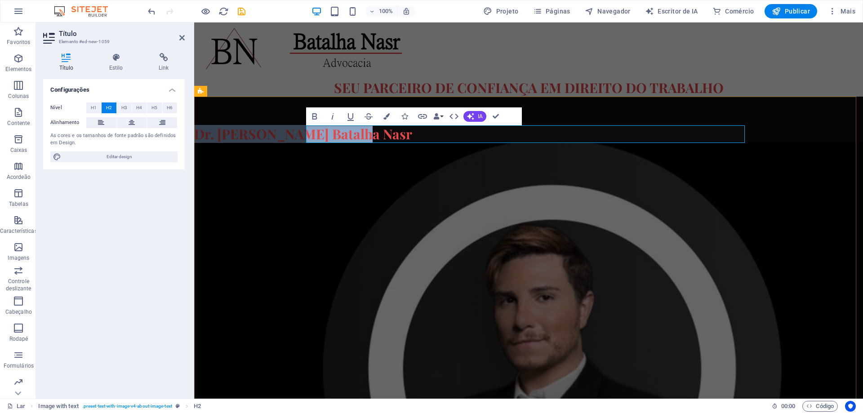
drag, startPoint x: 466, startPoint y: 134, endPoint x: 306, endPoint y: 135, distance: 160.1
click at [306, 135] on h2 "Dr. [PERSON_NAME] Batalha Nasr" at bounding box center [413, 134] width 439 height 18
click at [389, 116] on icon "button" at bounding box center [387, 116] width 6 height 6
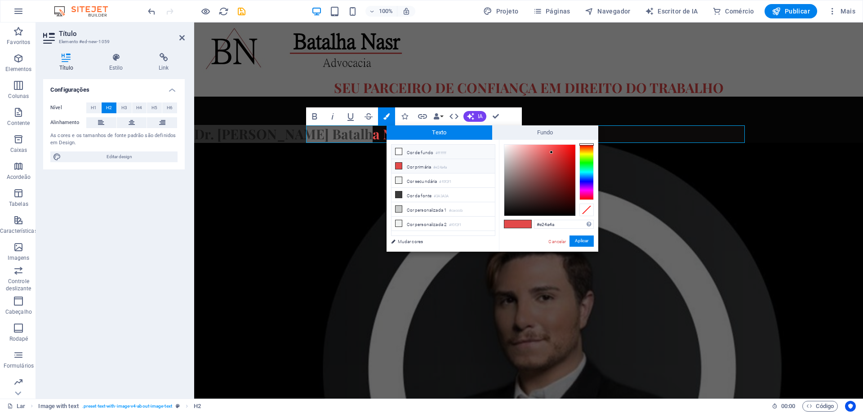
click at [399, 151] on icon at bounding box center [399, 151] width 6 height 6
type input "#ffffff"
drag, startPoint x: 583, startPoint y: 243, endPoint x: 389, endPoint y: 221, distance: 195.5
click at [583, 243] on font "Aplicar" at bounding box center [581, 241] width 13 height 5
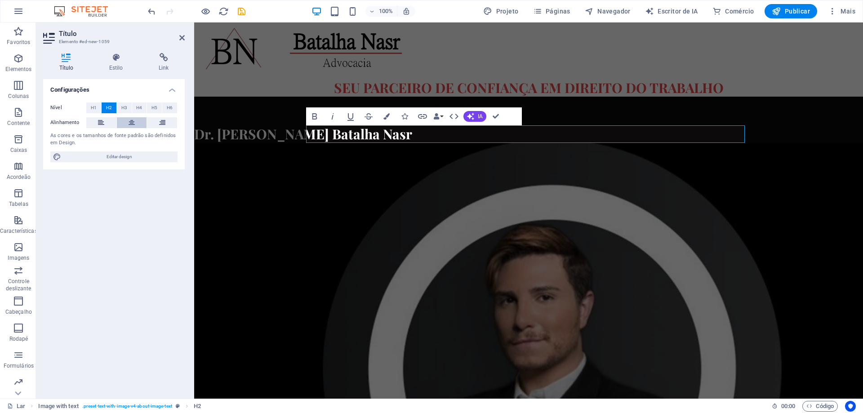
click at [132, 122] on icon at bounding box center [132, 122] width 6 height 11
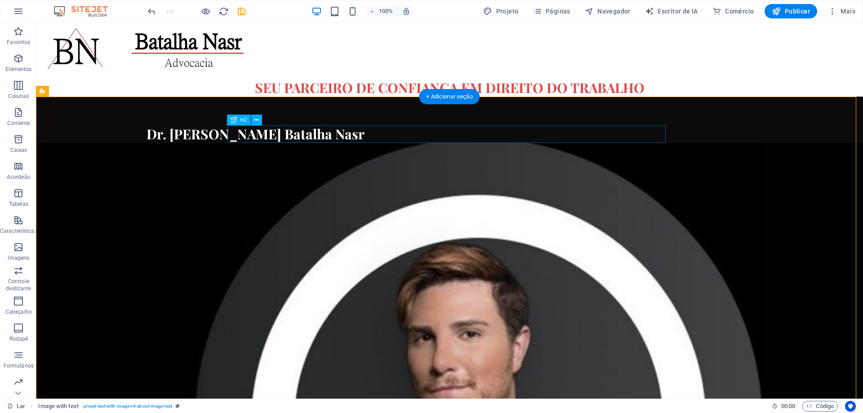
click at [475, 141] on div "Dr. [PERSON_NAME] Batalha Nasr" at bounding box center [255, 134] width 439 height 18
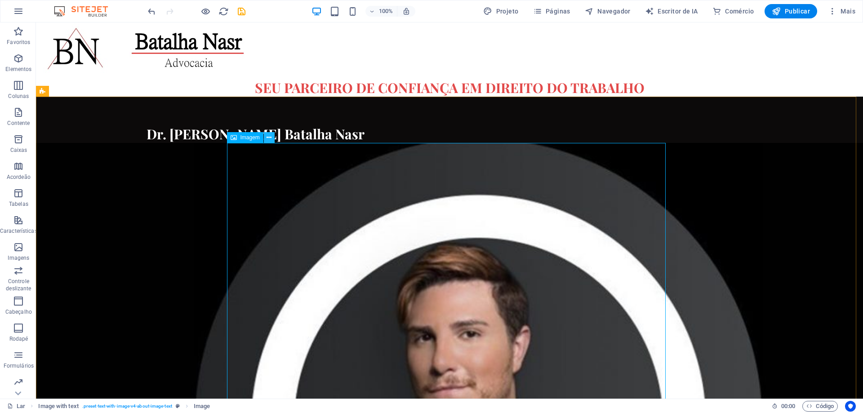
click at [271, 140] on icon at bounding box center [269, 137] width 5 height 9
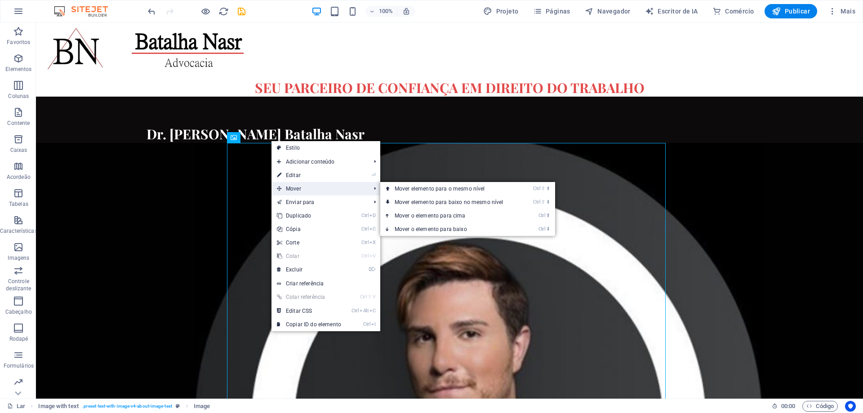
click at [297, 189] on font "Mover" at bounding box center [293, 189] width 15 height 6
click at [411, 203] on font "Mover elemento para baixo no mesmo nível" at bounding box center [449, 202] width 109 height 6
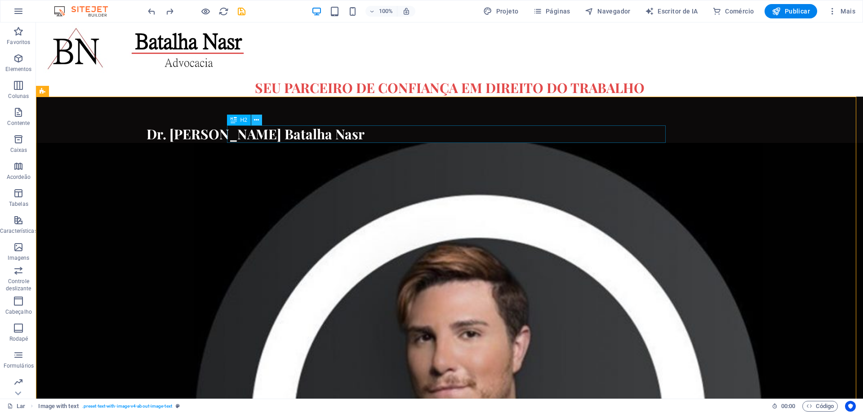
click at [255, 121] on icon at bounding box center [256, 120] width 5 height 9
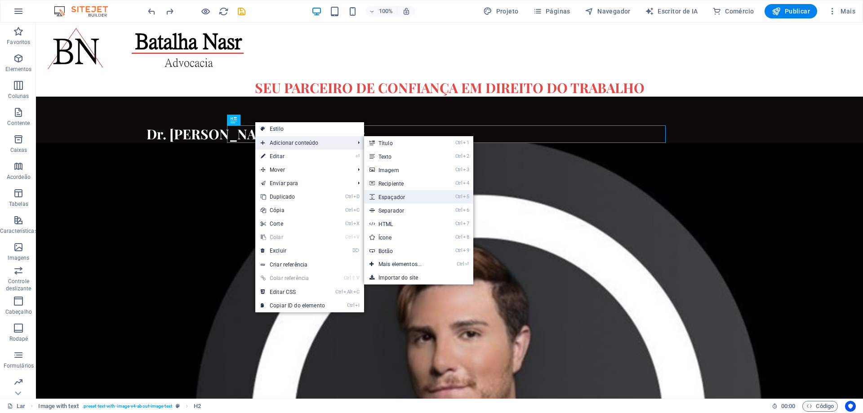
click at [395, 195] on font "Espaçador" at bounding box center [392, 197] width 27 height 6
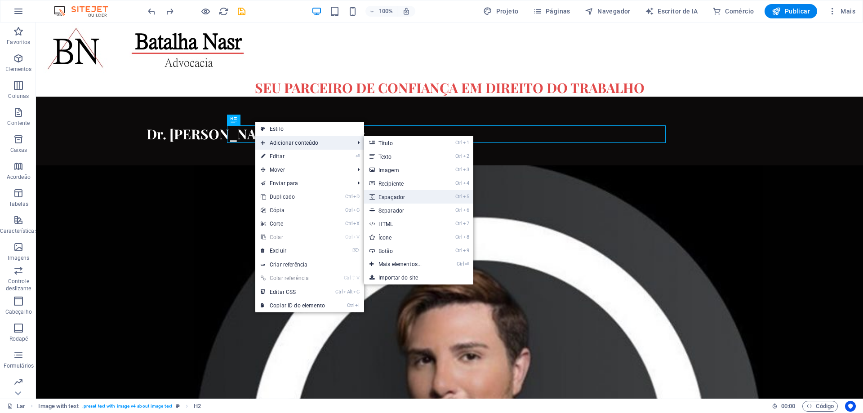
select select "px"
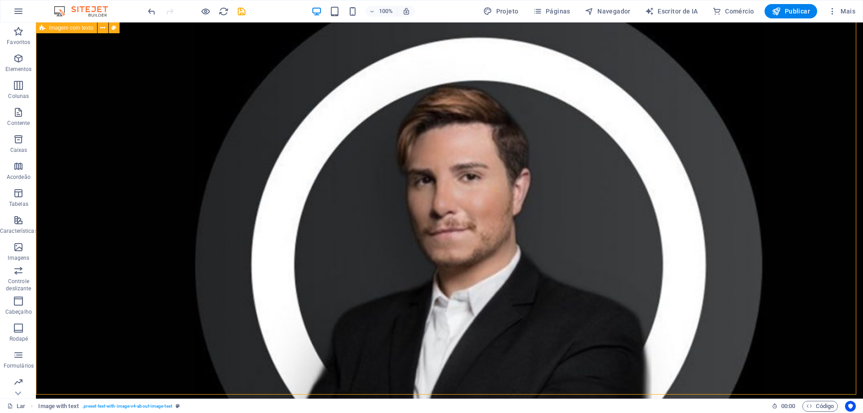
scroll to position [270, 0]
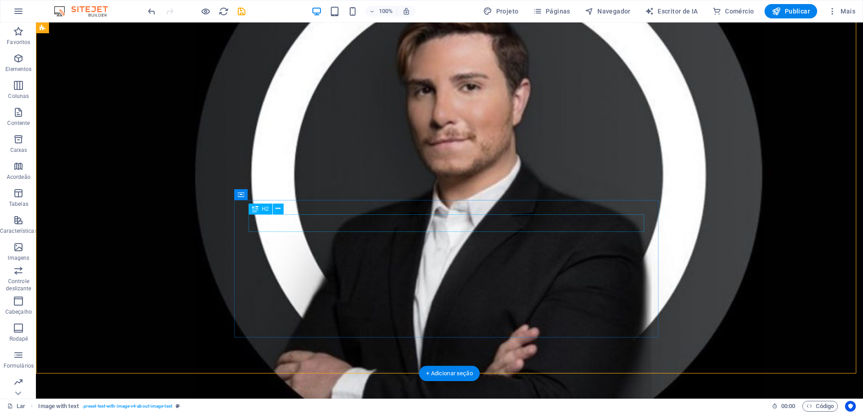
click at [281, 208] on icon at bounding box center [278, 208] width 5 height 9
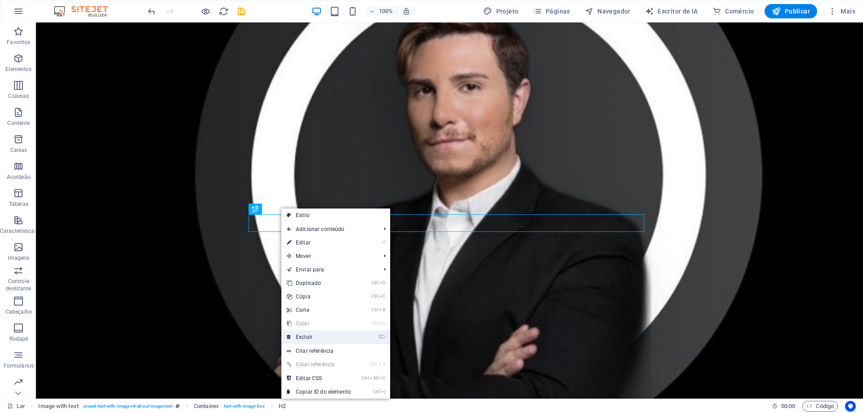
click at [308, 334] on font "Excluir" at bounding box center [304, 337] width 17 height 6
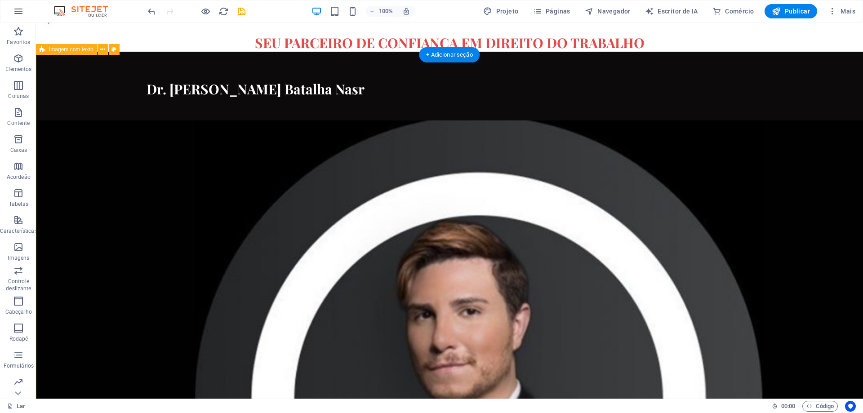
scroll to position [0, 0]
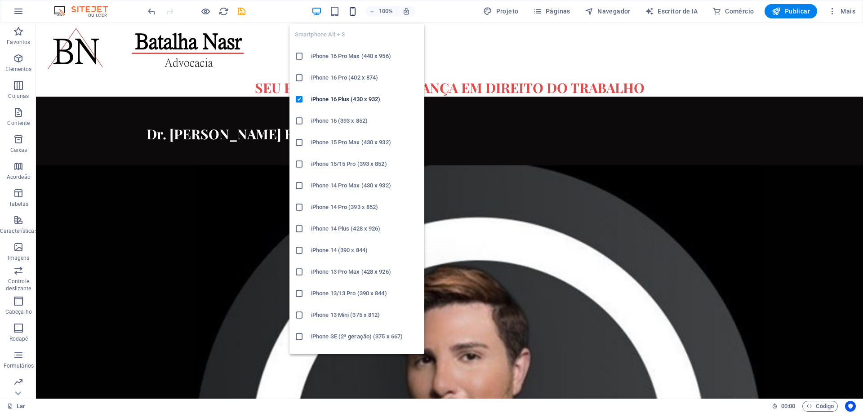
click at [355, 13] on icon "button" at bounding box center [353, 11] width 10 height 10
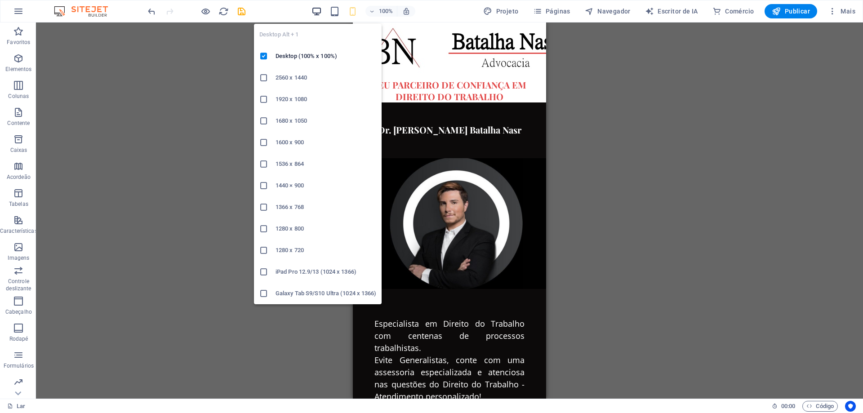
click at [318, 15] on icon "button" at bounding box center [317, 11] width 10 height 10
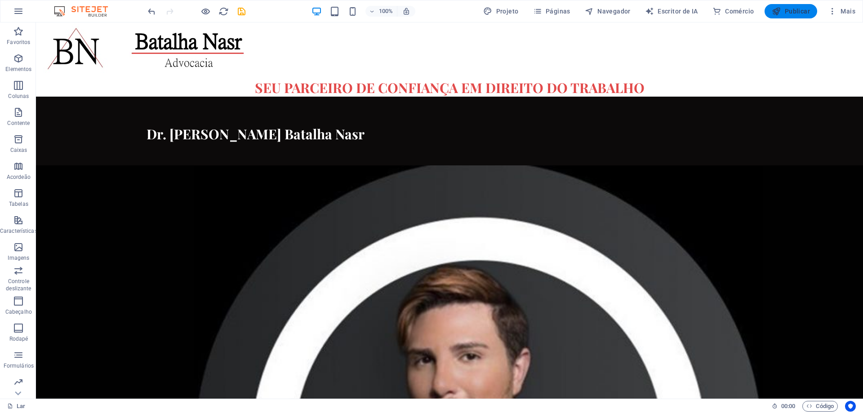
click at [786, 12] on font "Publicar" at bounding box center [797, 11] width 25 height 7
checkbox input "false"
